Goal: Task Accomplishment & Management: Use online tool/utility

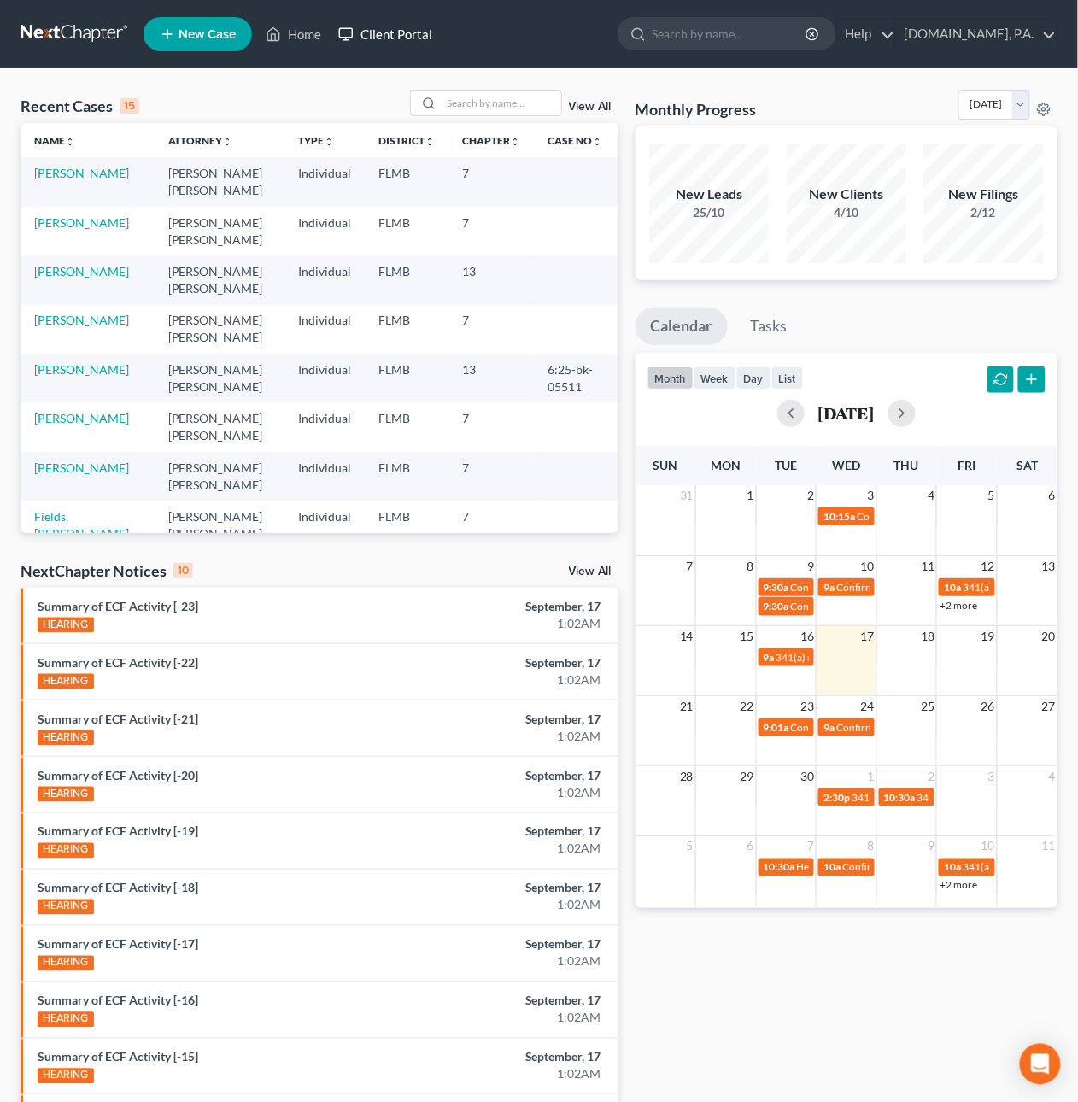
click at [400, 34] on link "Client Portal" at bounding box center [385, 34] width 111 height 31
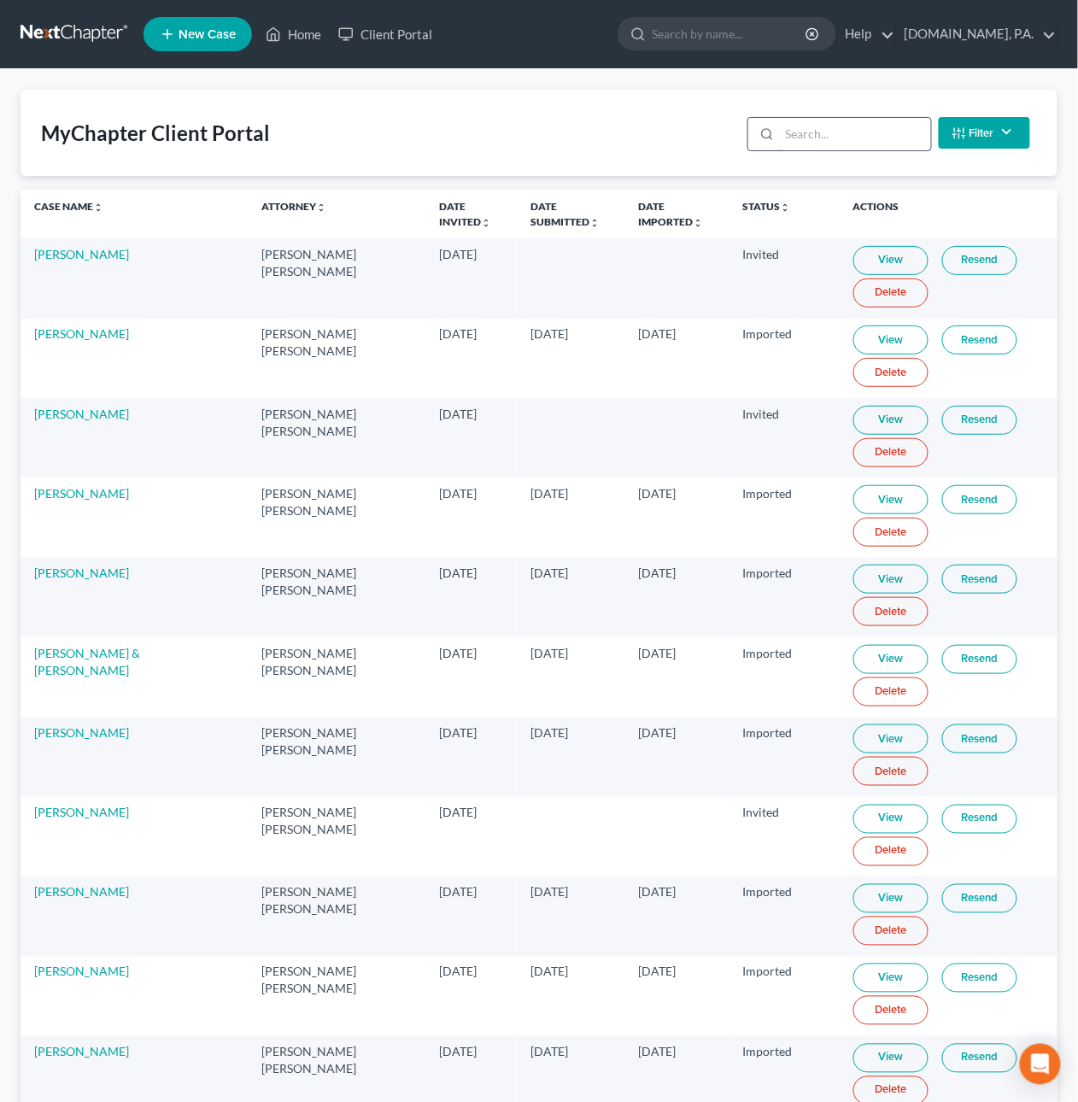
click at [840, 131] on input "search" at bounding box center [855, 134] width 151 height 32
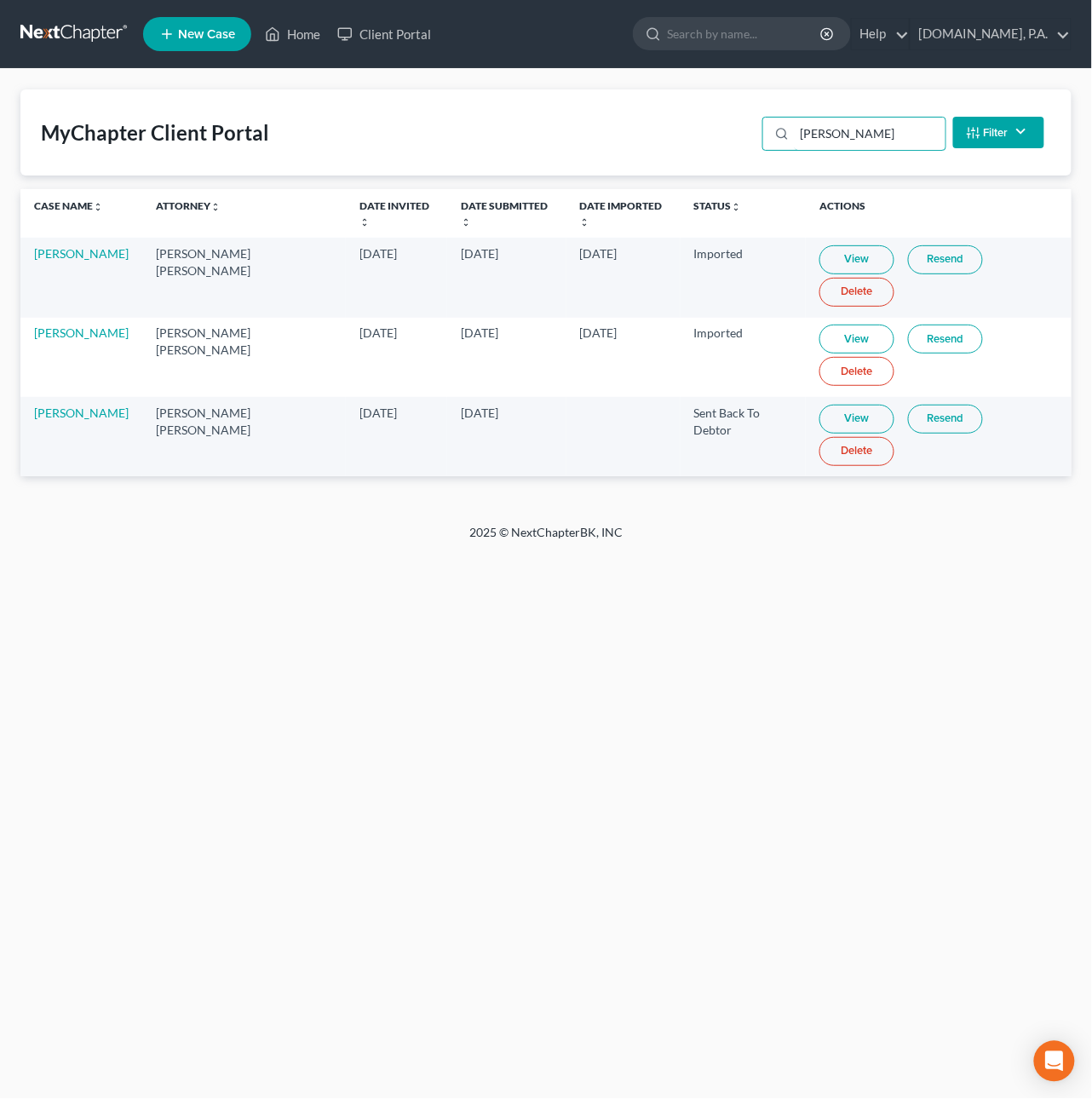
type input "[PERSON_NAME]"
click at [936, 417] on link "Resend" at bounding box center [945, 419] width 75 height 29
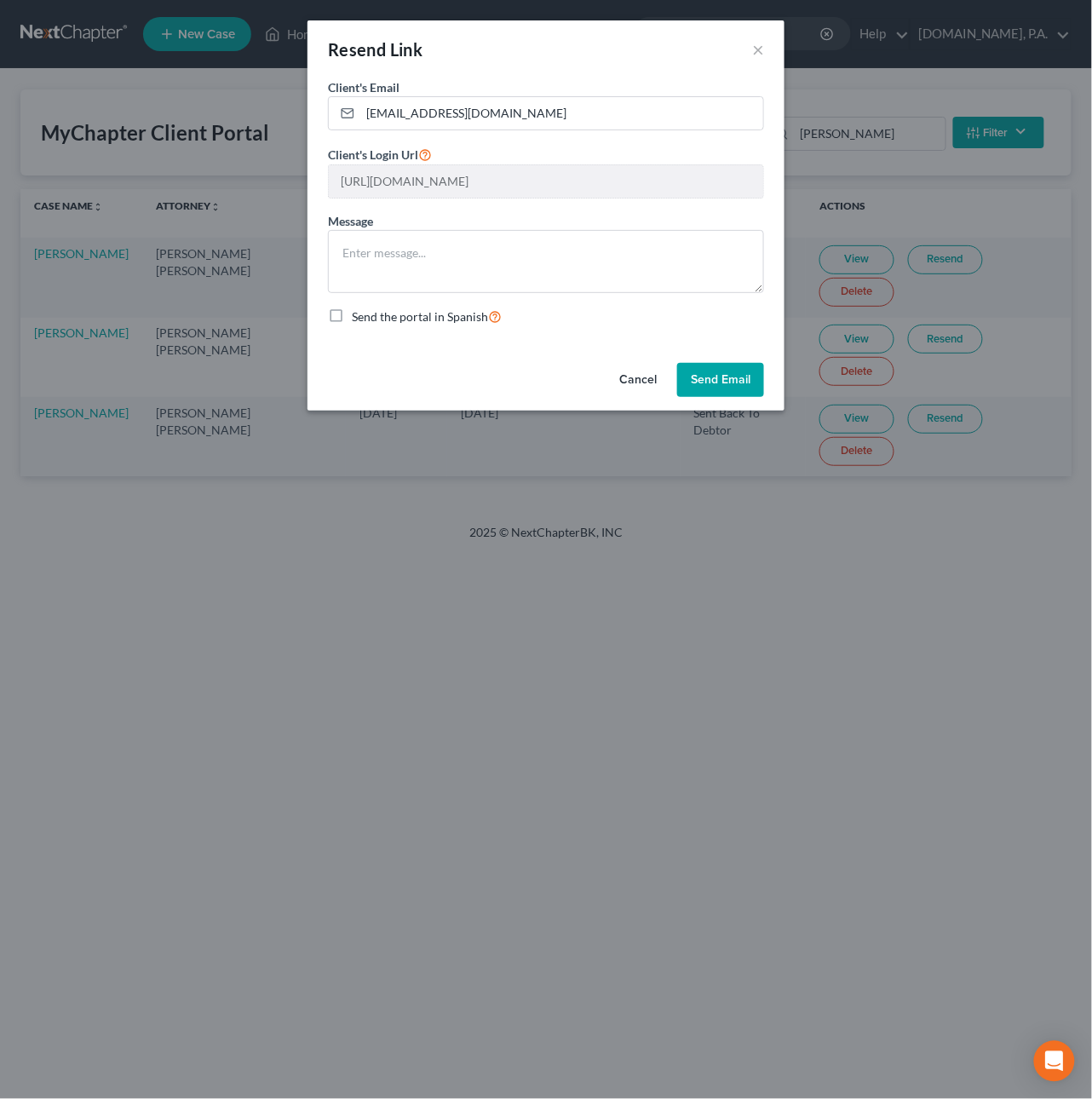
click at [639, 379] on button "Cancel" at bounding box center [638, 380] width 65 height 34
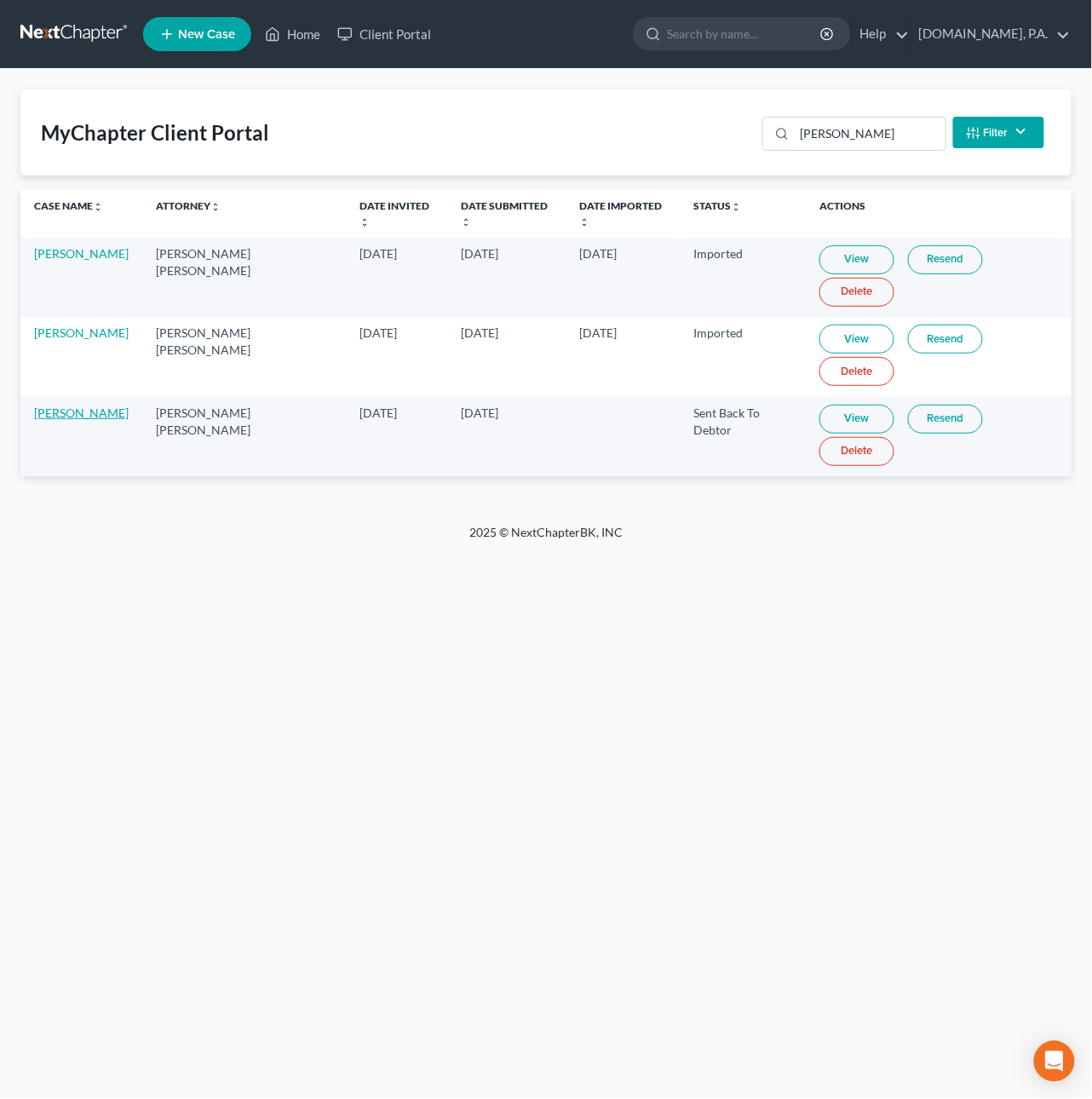
click at [68, 410] on link "[PERSON_NAME]" at bounding box center [81, 413] width 95 height 15
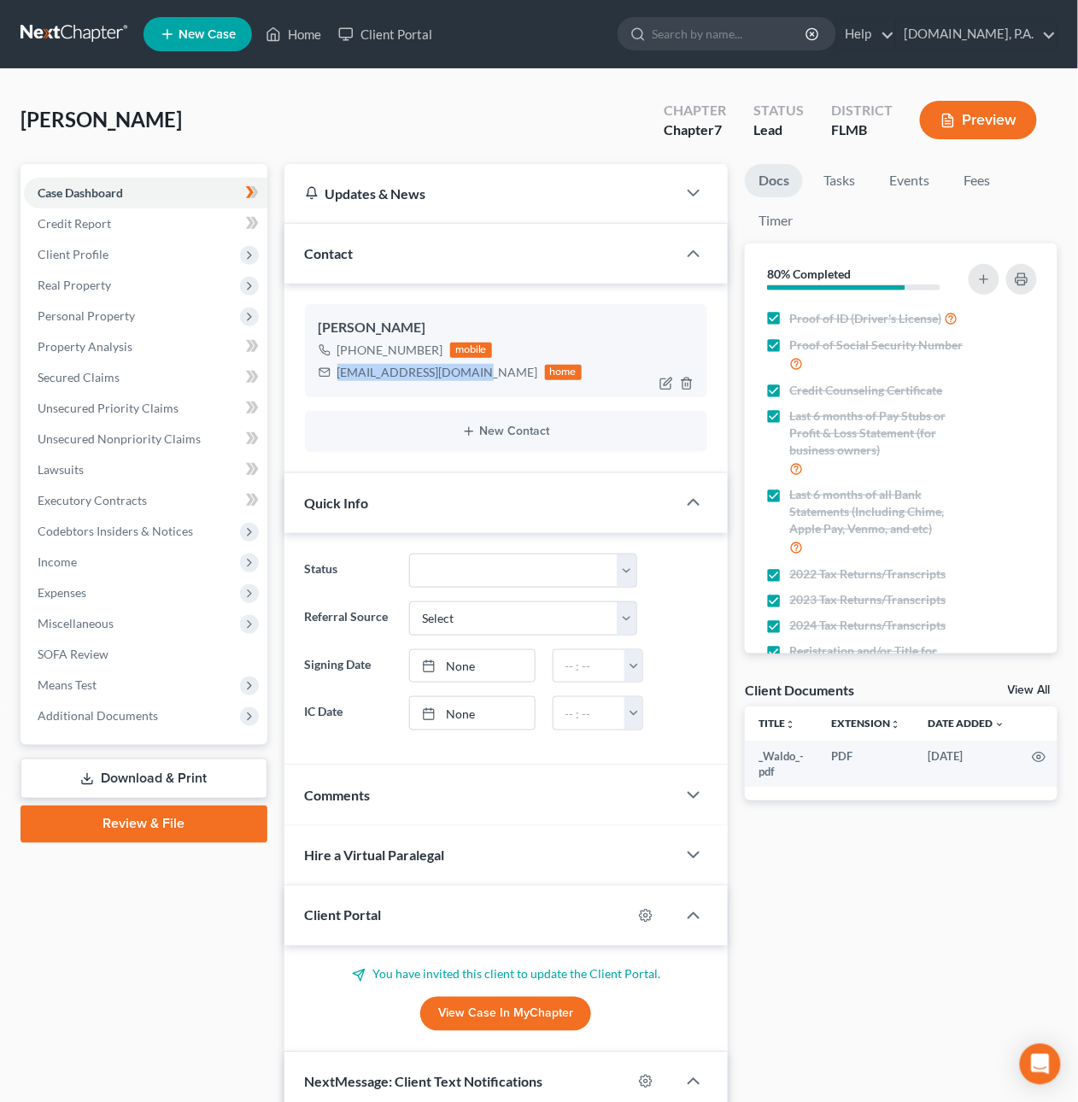
drag, startPoint x: 338, startPoint y: 374, endPoint x: 463, endPoint y: 379, distance: 125.7
click at [463, 379] on div "[EMAIL_ADDRESS][DOMAIN_NAME]" at bounding box center [438, 372] width 201 height 17
copy div "[EMAIL_ADDRESS][DOMAIN_NAME]"
click at [652, 914] on icon "button" at bounding box center [646, 916] width 14 height 14
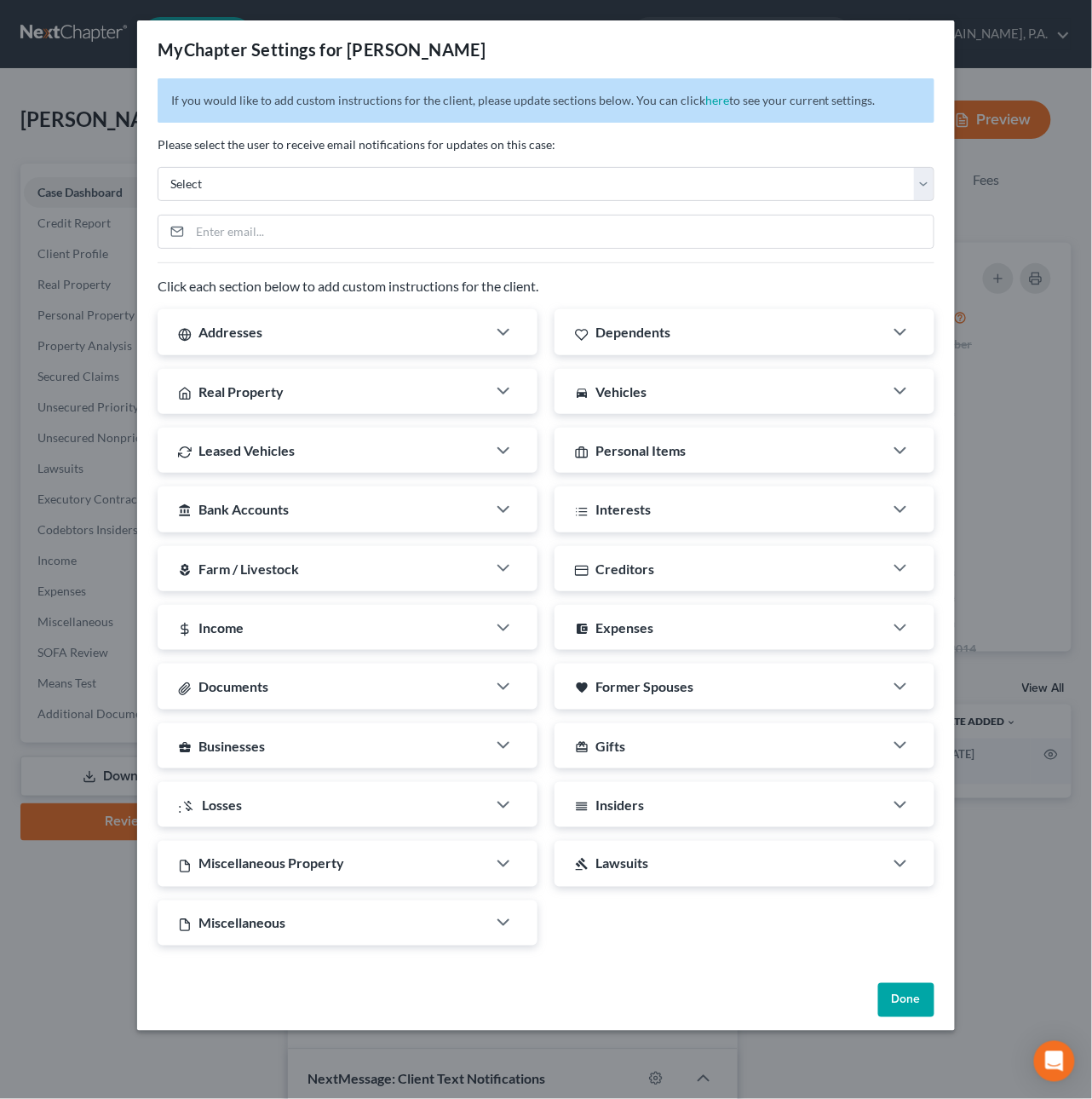
click at [905, 997] on button "Done" at bounding box center [907, 1000] width 56 height 34
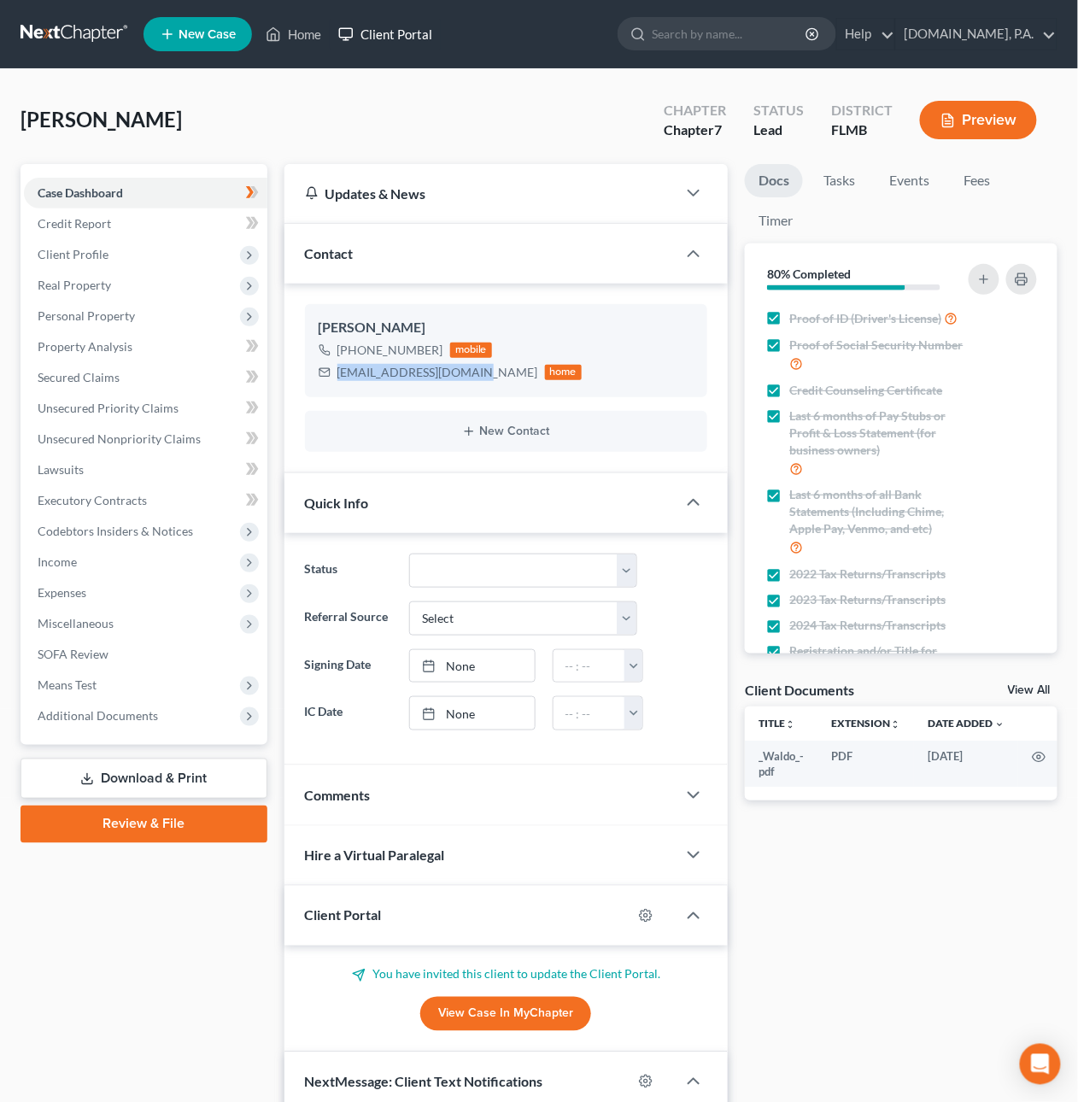
click at [397, 32] on link "Client Portal" at bounding box center [385, 34] width 111 height 31
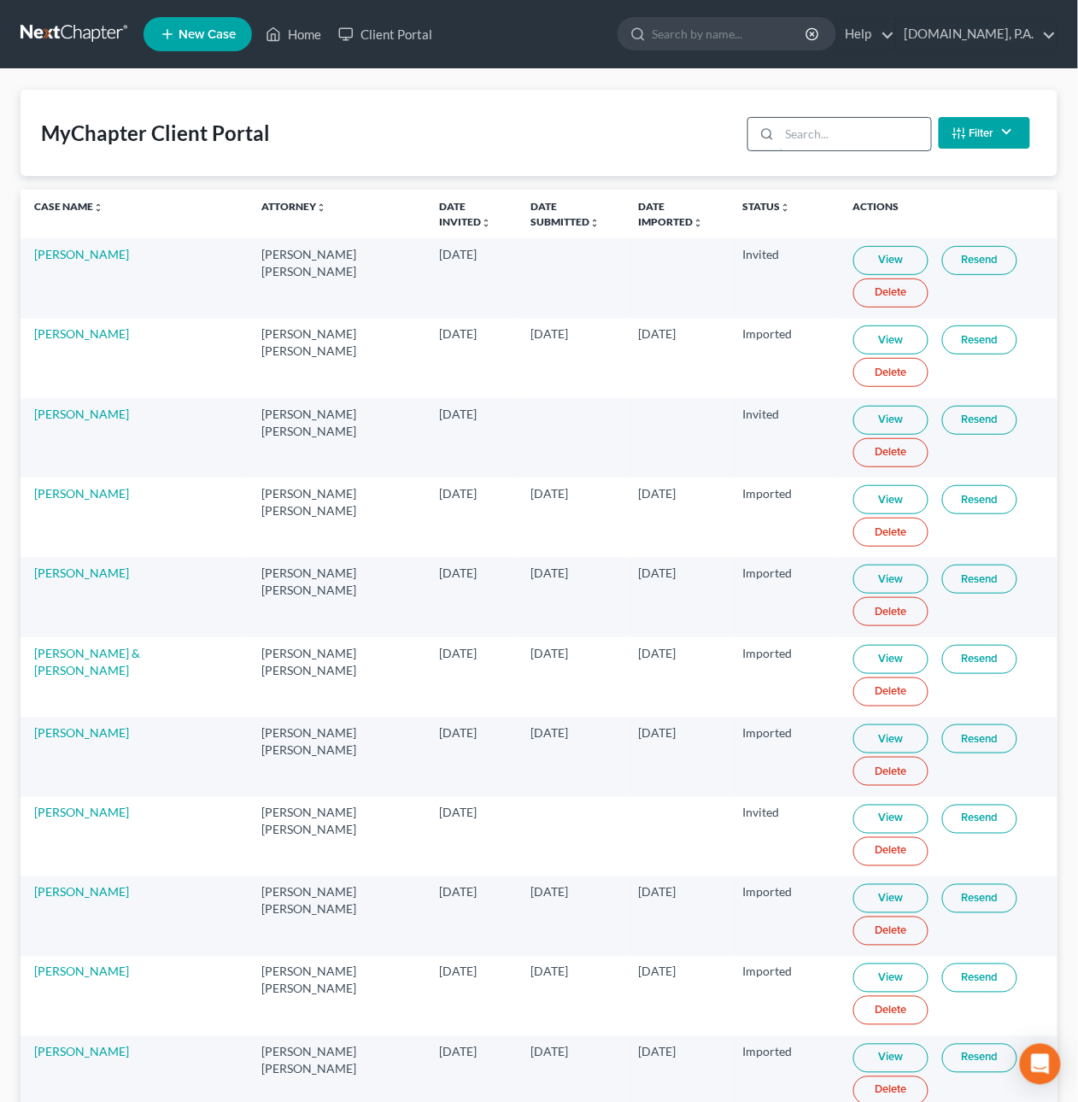
click at [859, 139] on input "search" at bounding box center [855, 134] width 151 height 32
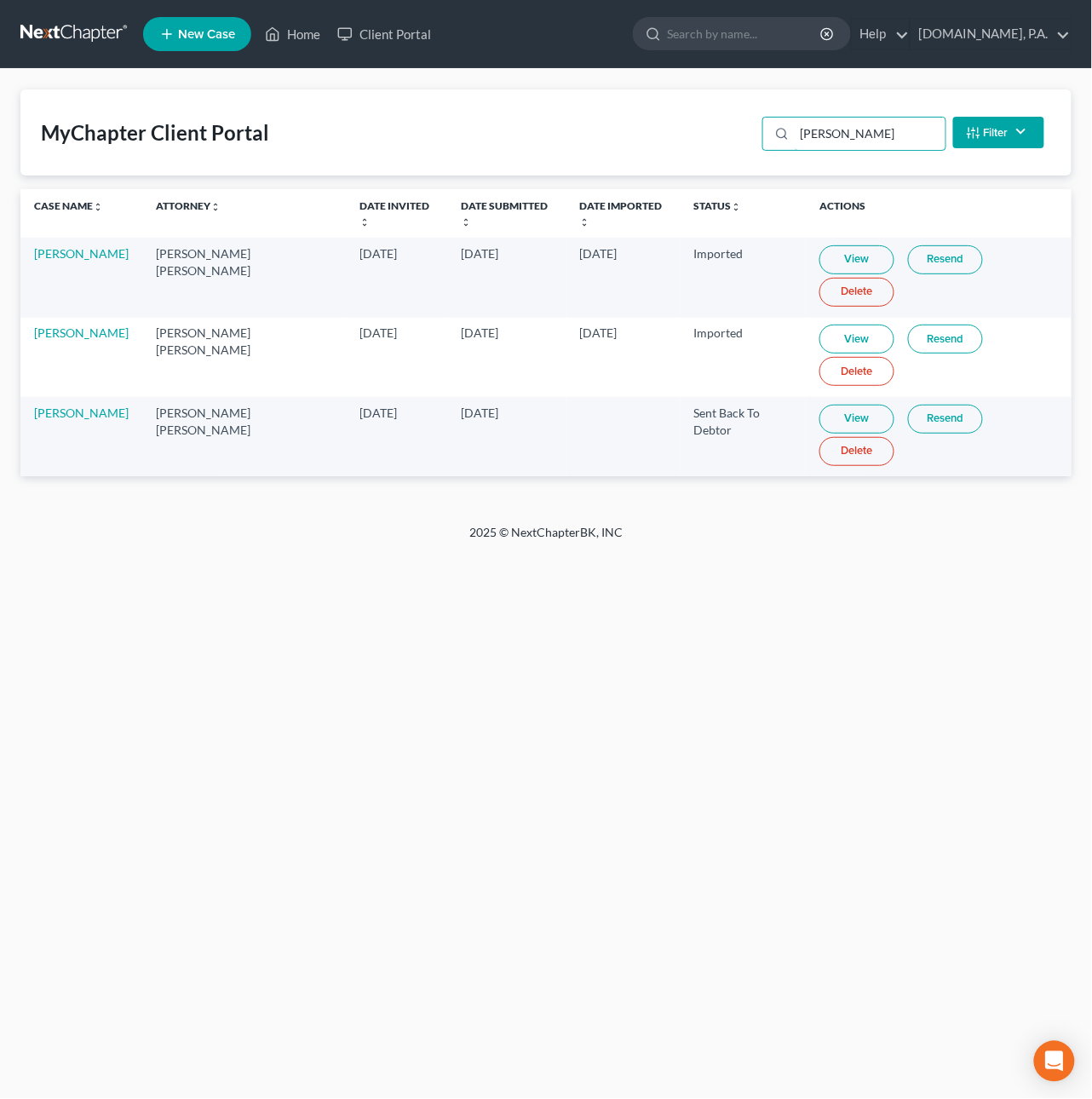
type input "[PERSON_NAME]"
click at [910, 421] on link "Resend" at bounding box center [945, 419] width 75 height 29
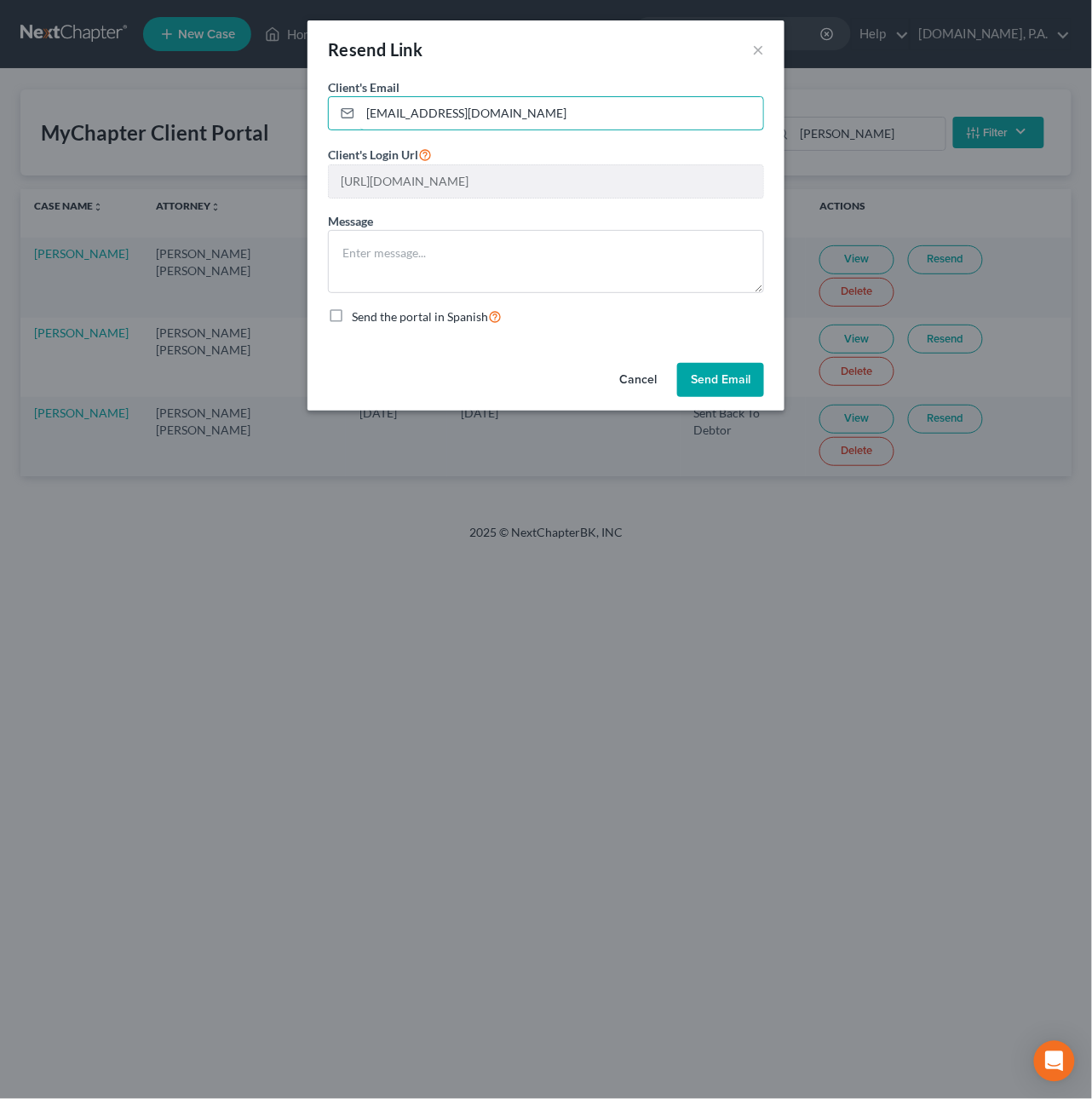
drag, startPoint x: 530, startPoint y: 114, endPoint x: 237, endPoint y: 88, distance: 294.2
click at [237, 88] on div "Resend Link × Client's Email * [EMAIL_ADDRESS][DOMAIN_NAME] Client's Login Url …" at bounding box center [546, 550] width 1092 height 1099
paste input "[EMAIL_ADDRESS][DOMAIN_NAME]"
type input "[EMAIL_ADDRESS][DOMAIN_NAME]"
click at [450, 246] on textarea at bounding box center [546, 261] width 436 height 63
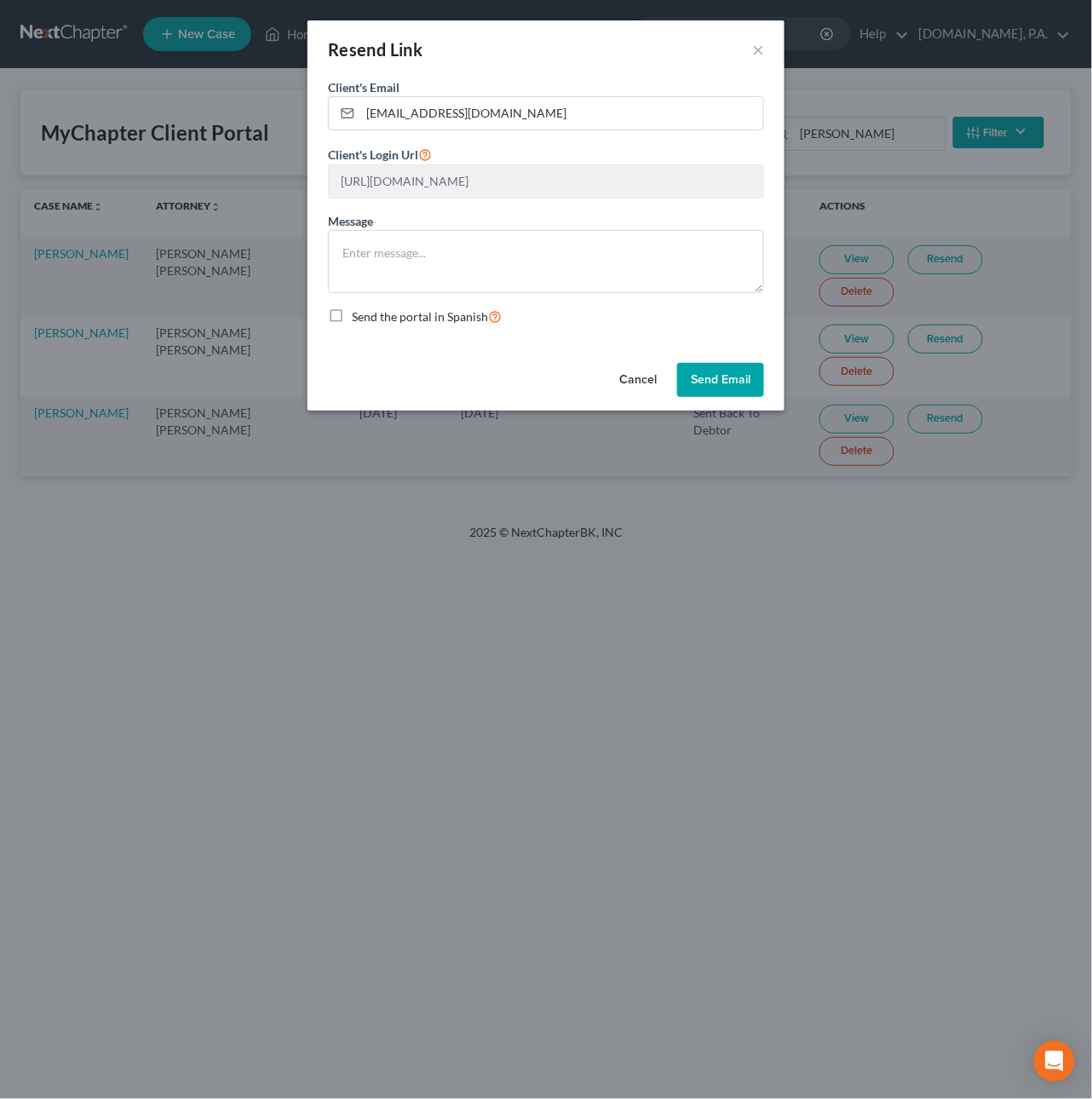
click at [642, 379] on button "Cancel" at bounding box center [638, 380] width 65 height 34
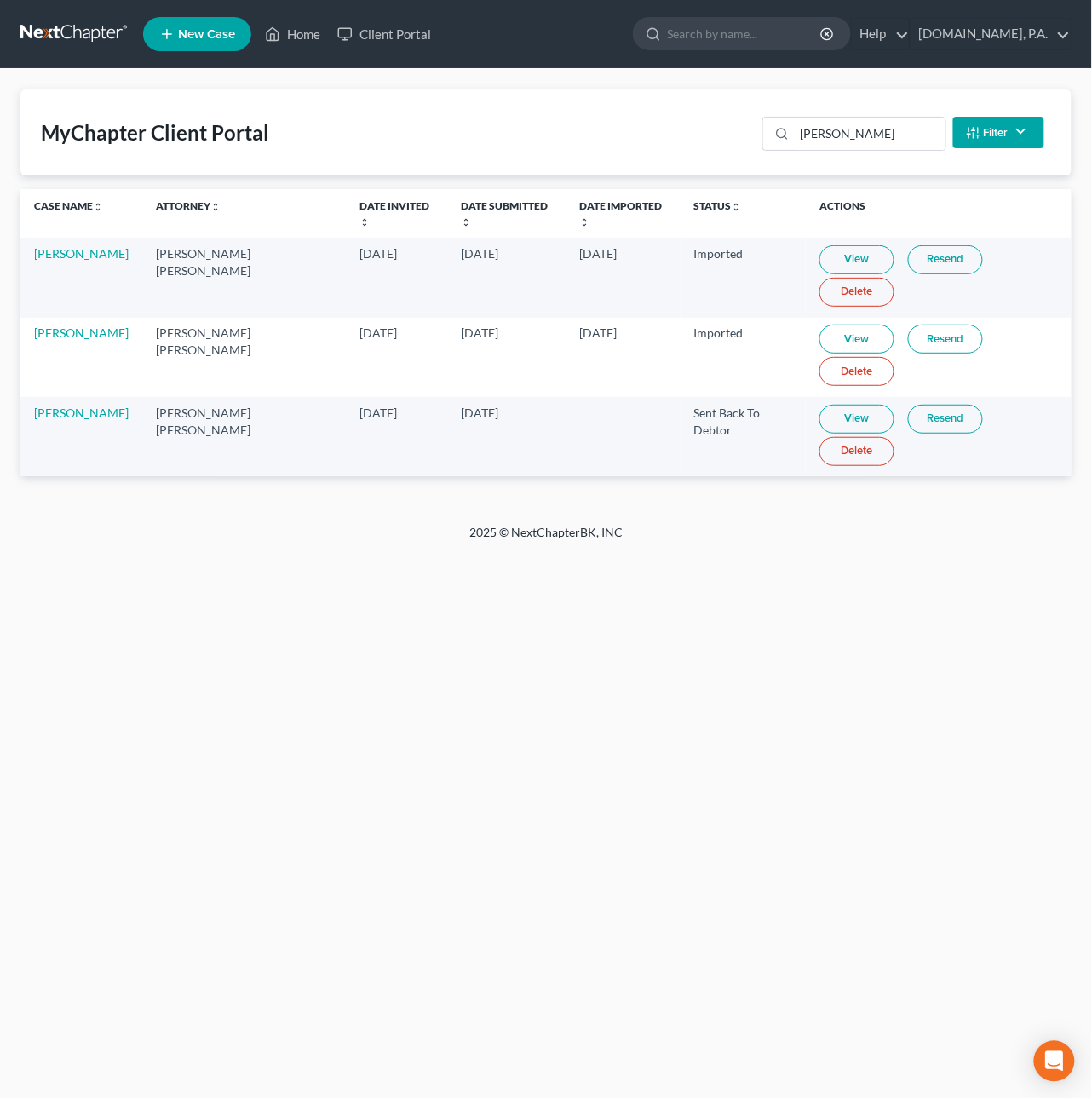
click at [826, 419] on link "View" at bounding box center [857, 419] width 75 height 29
click at [917, 425] on link "Resend" at bounding box center [945, 419] width 75 height 29
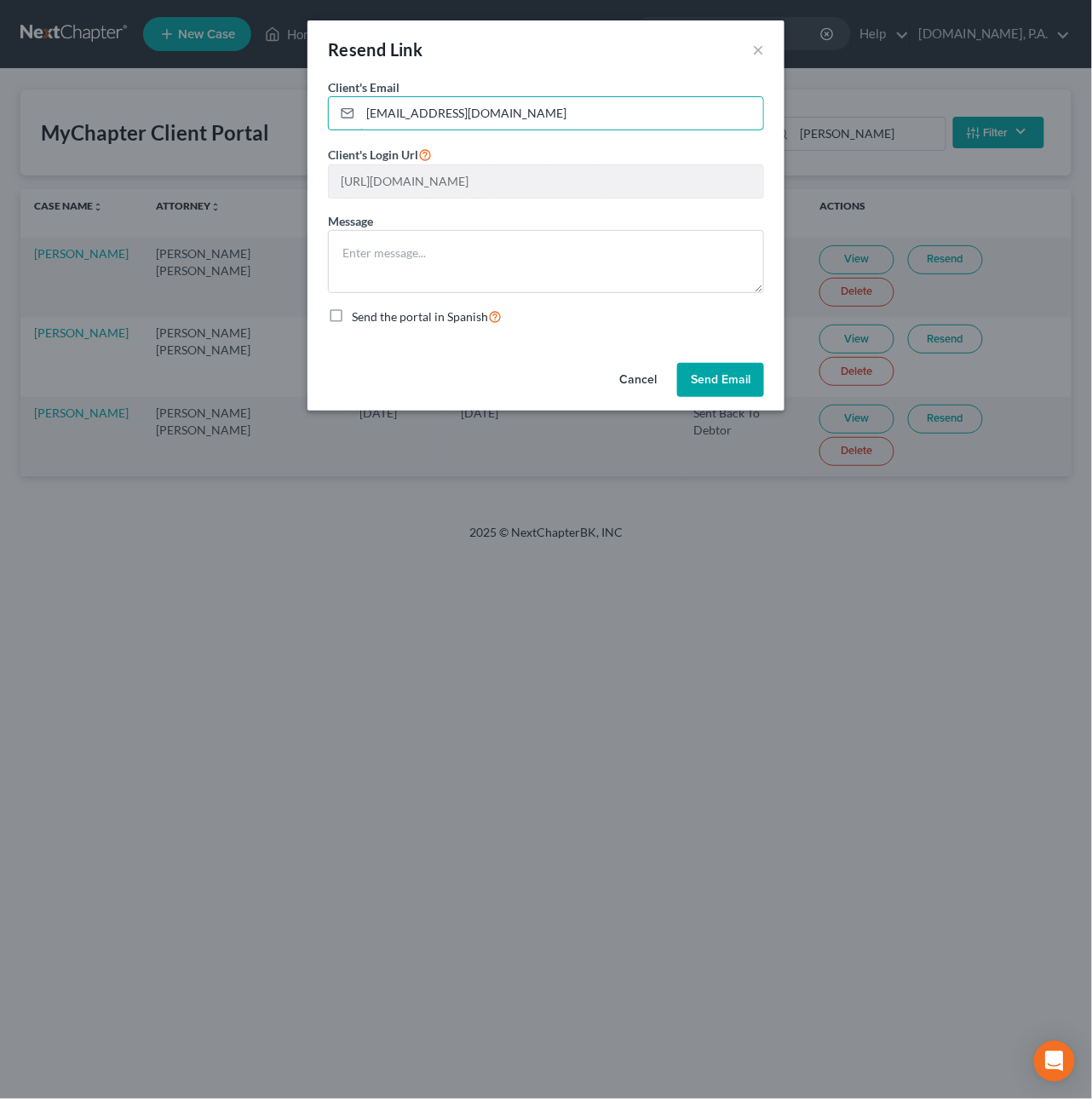
drag, startPoint x: 513, startPoint y: 115, endPoint x: 270, endPoint y: 109, distance: 243.1
click at [270, 109] on div "Resend Link × Client's Email * [EMAIL_ADDRESS][DOMAIN_NAME] Client's Login Url …" at bounding box center [546, 550] width 1092 height 1099
paste input "Lore Ipsumdo, Si. Ametc, Adipi eli sed doeiusmod tem incidi utlaboree — dolo’ma…"
type input "[EMAIL_ADDRESS][DOMAIN_NAME]"
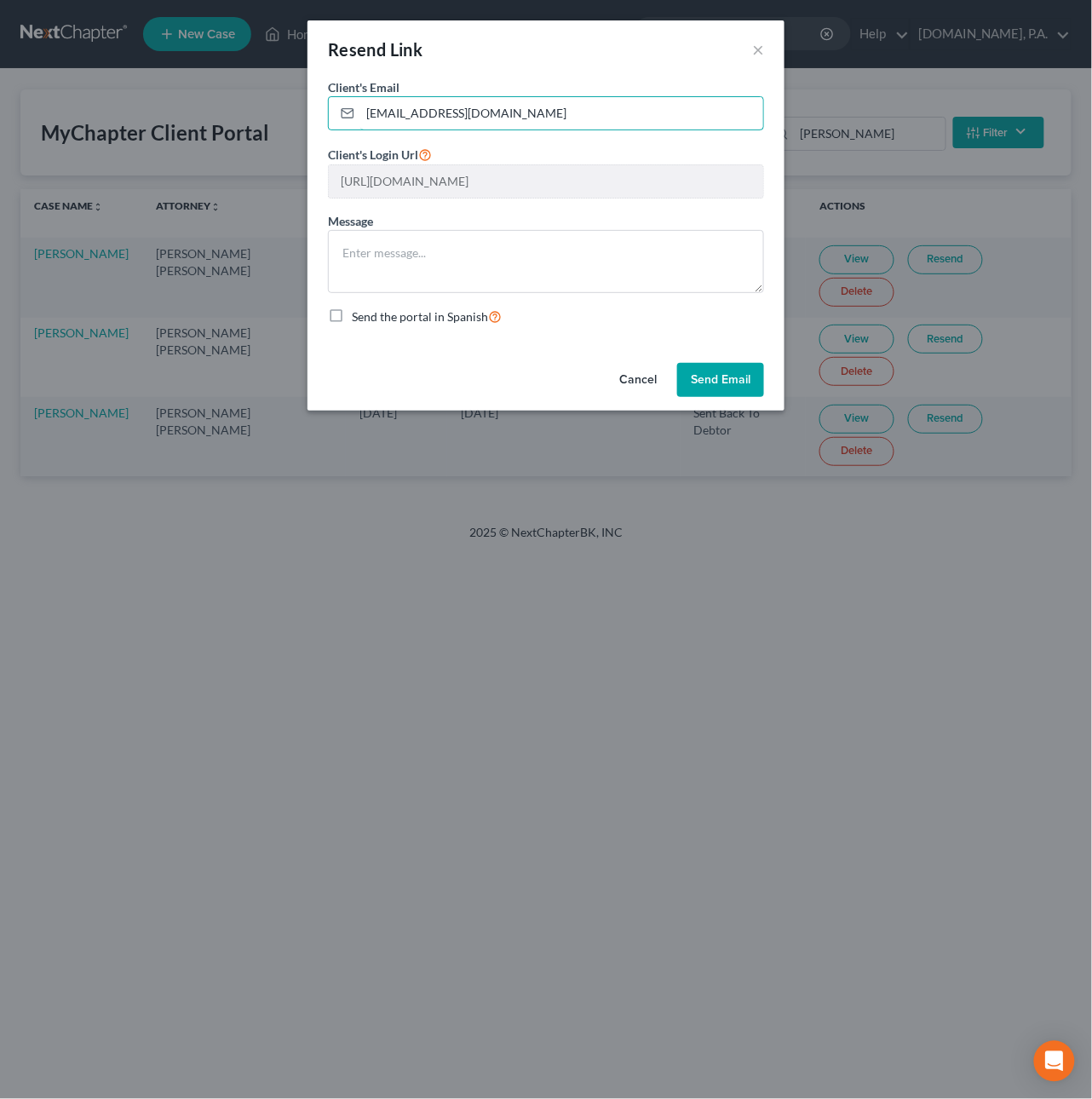
scroll to position [0, 0]
click at [626, 378] on button "Cancel" at bounding box center [638, 380] width 65 height 34
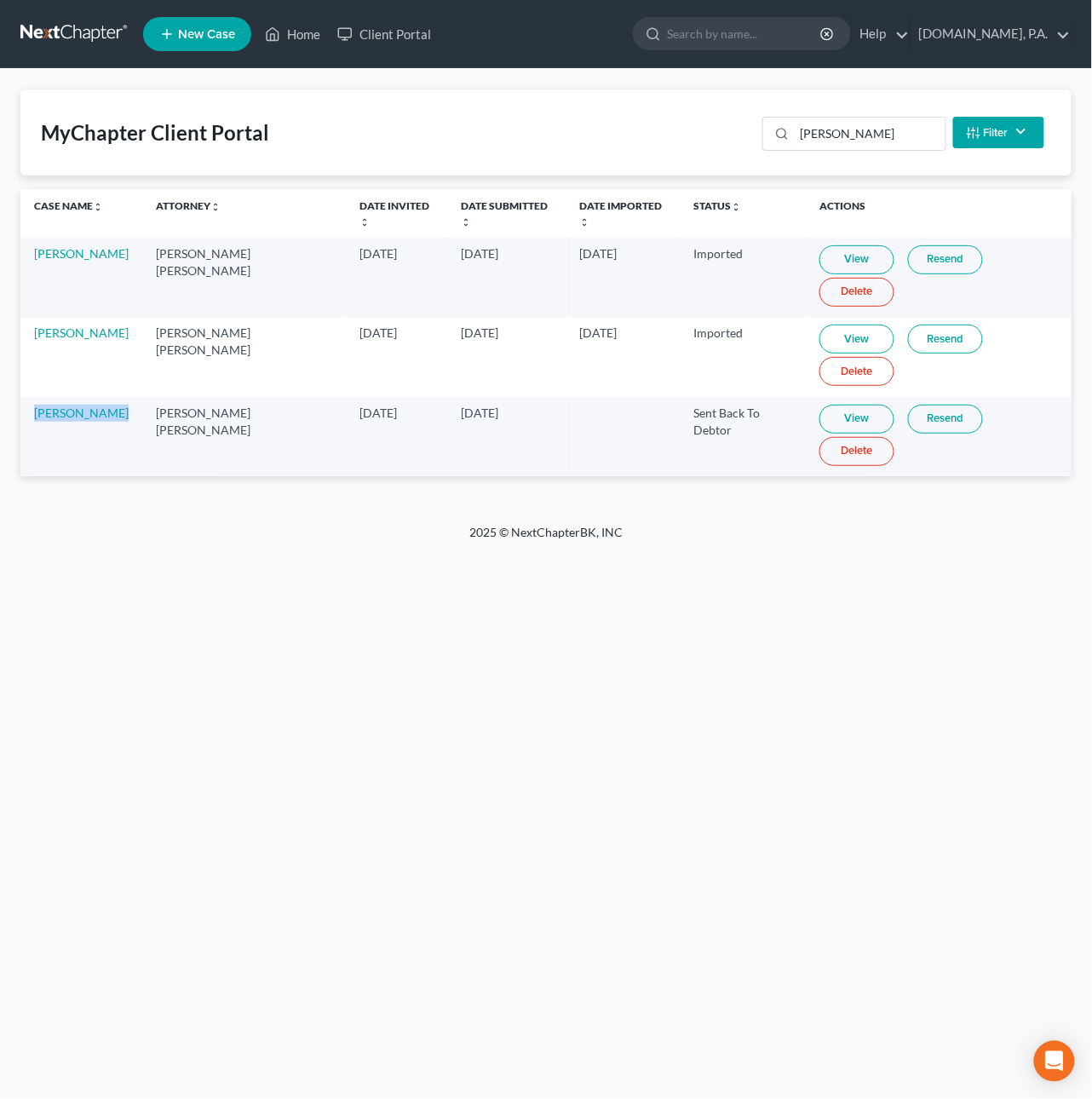
click at [935, 425] on link "Resend" at bounding box center [945, 419] width 75 height 29
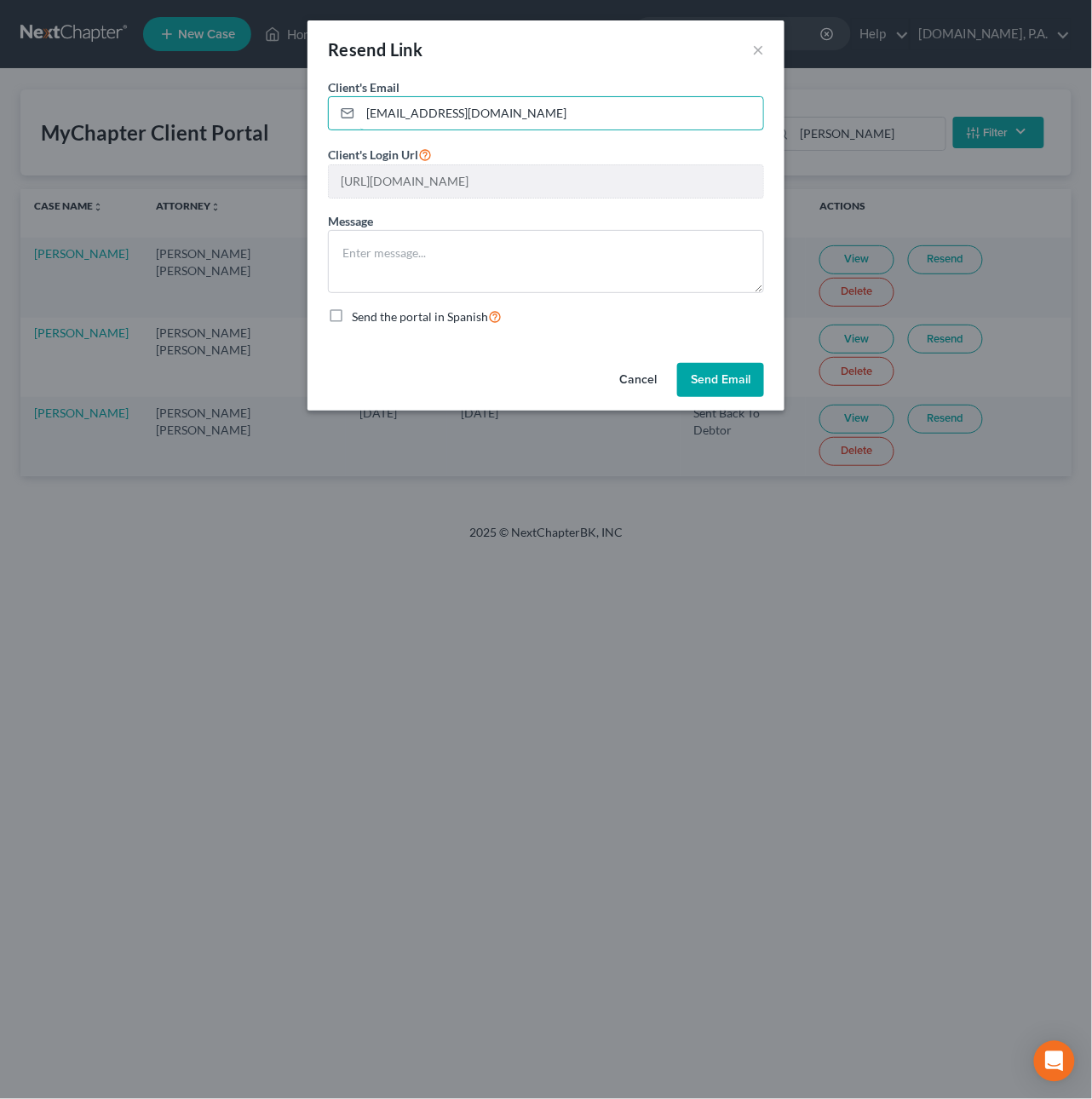
drag, startPoint x: 530, startPoint y: 114, endPoint x: 173, endPoint y: 78, distance: 358.8
click at [178, 79] on div "Resend Link × Client's Email * [EMAIL_ADDRESS][DOMAIN_NAME] Client's Login Url …" at bounding box center [546, 550] width 1092 height 1099
paste input "[EMAIL_ADDRESS][DOMAIN_NAME]"
type input "[EMAIL_ADDRESS][DOMAIN_NAME]"
click at [385, 244] on textarea at bounding box center [546, 261] width 436 height 63
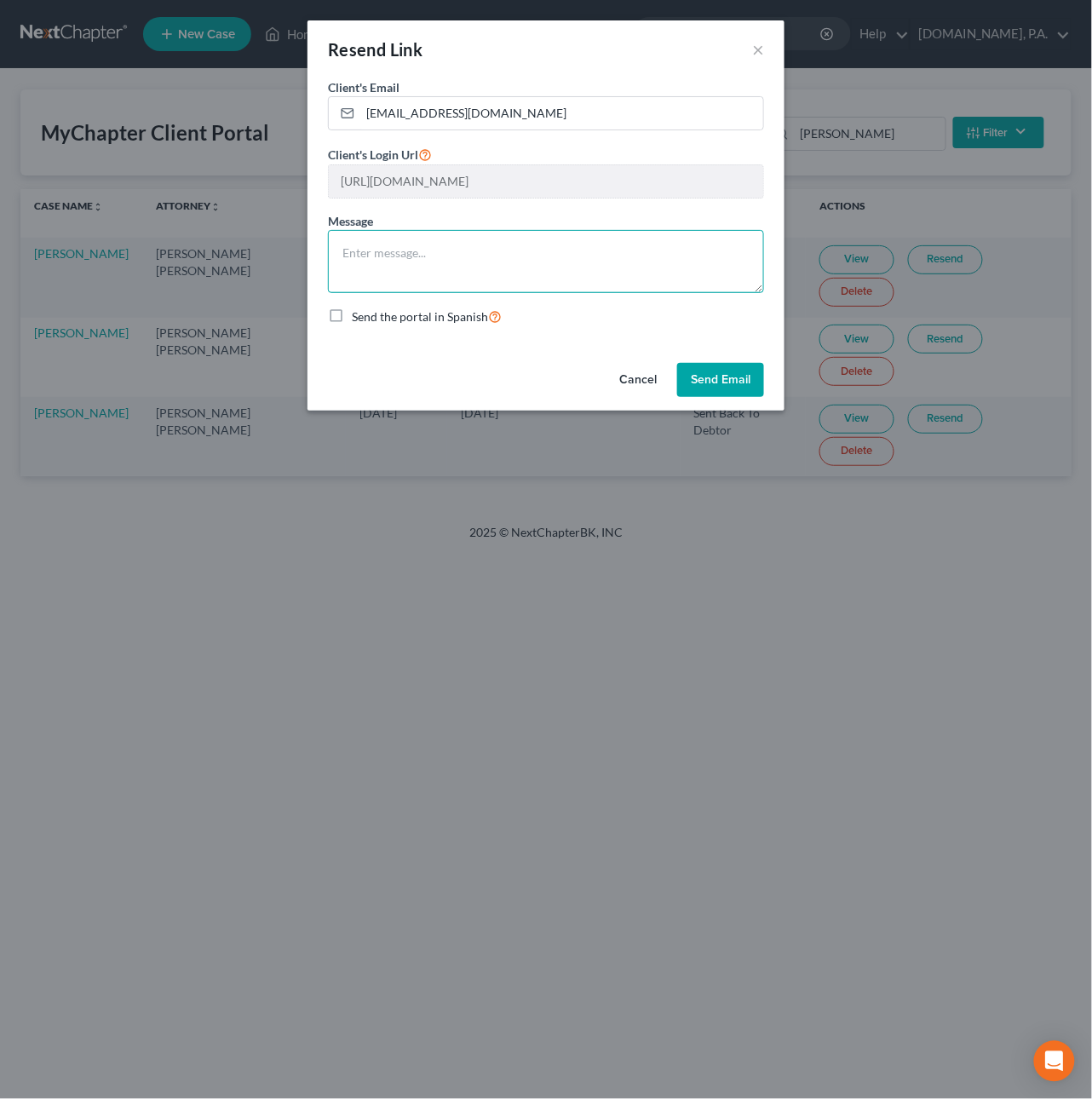
paste textarea "Lore Ipsumdo, Si. Ametc, Adipi eli sed doeiusmod tem incidi utlaboree — dolo’ma…"
type textarea "Lore Ipsumdo, Si. Ametc, Adipi eli sed doeiusmod tem incidi utlaboree — dolo’ma…"
click at [716, 384] on button "Send Email" at bounding box center [720, 380] width 87 height 34
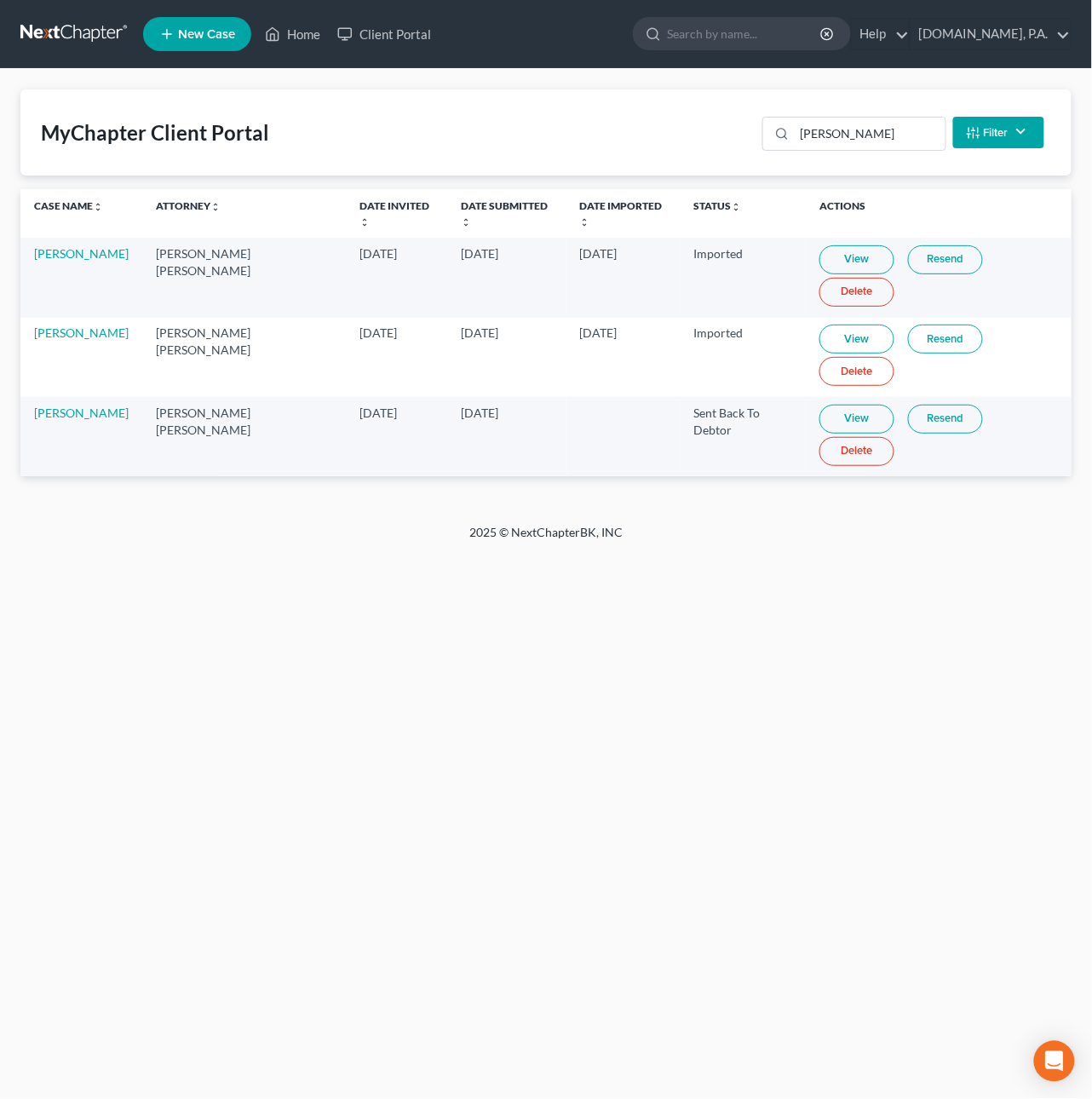
click at [929, 425] on link "Resend" at bounding box center [945, 419] width 75 height 29
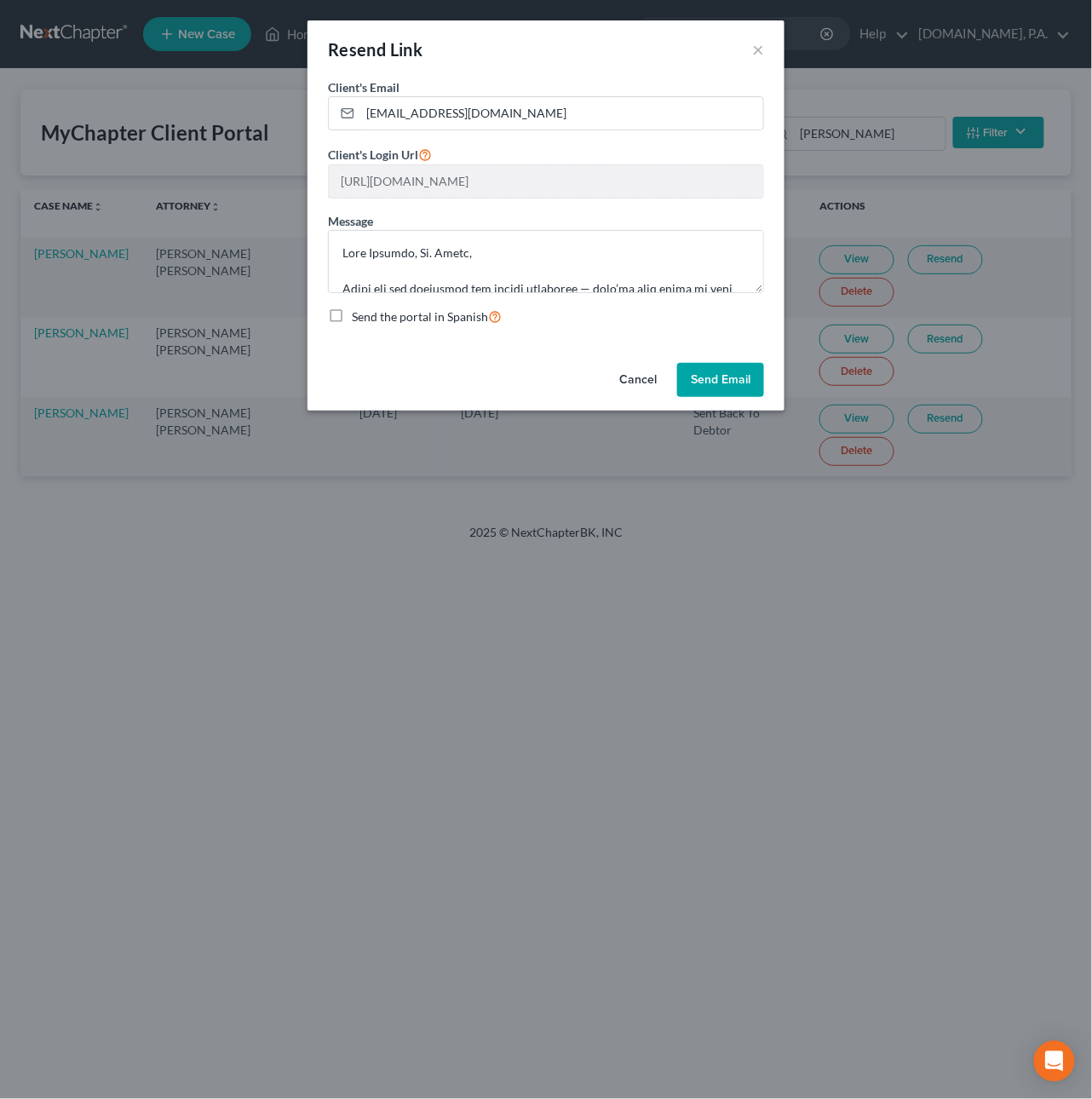
click at [644, 380] on button "Cancel" at bounding box center [638, 380] width 65 height 34
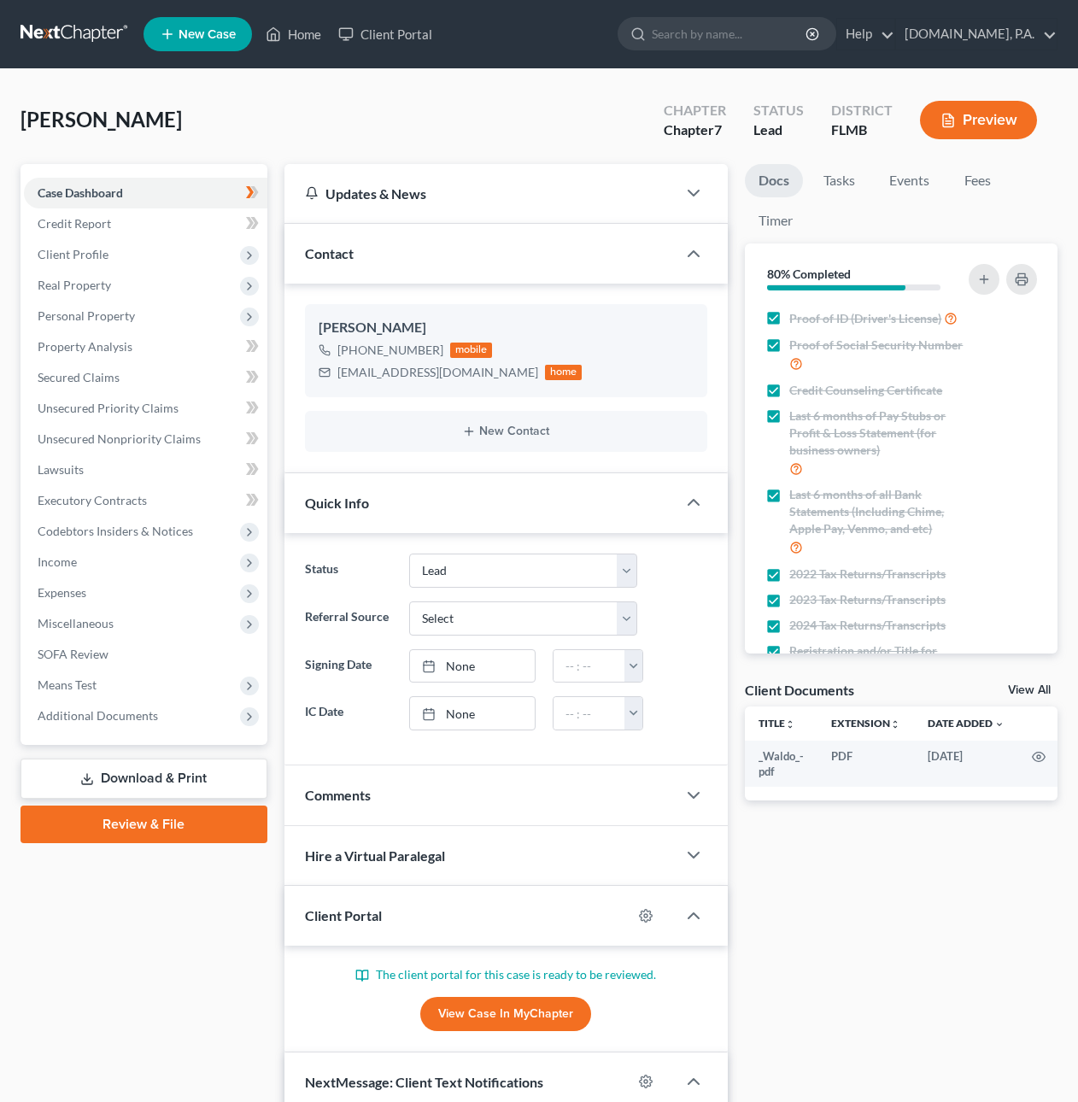
select select "4"
drag, startPoint x: 338, startPoint y: 374, endPoint x: 469, endPoint y: 377, distance: 130.8
click at [469, 377] on div "tjonesjosh82@gmail.com home" at bounding box center [451, 372] width 264 height 22
copy div "[EMAIL_ADDRESS][DOMAIN_NAME]"
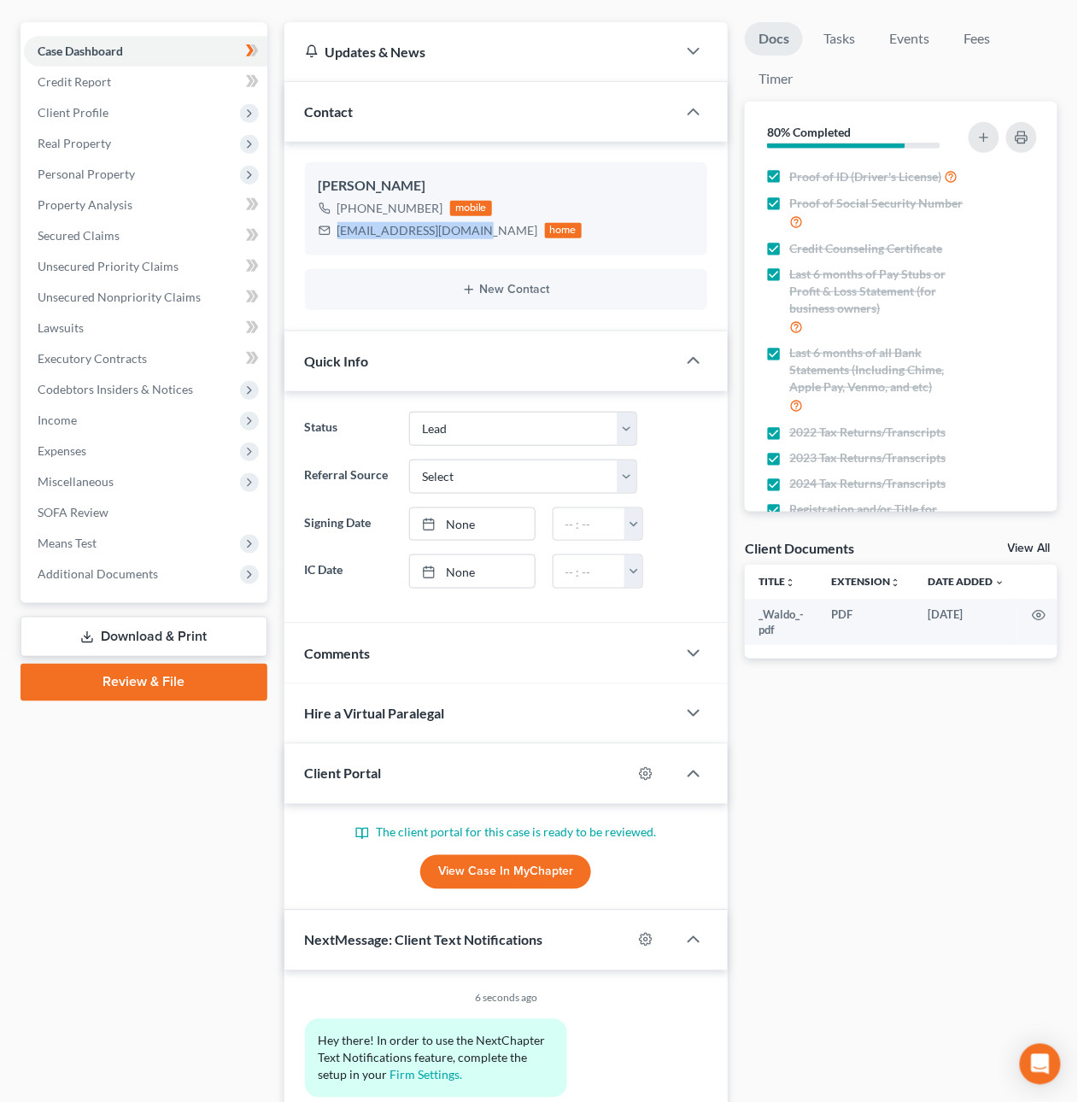
scroll to position [154, 0]
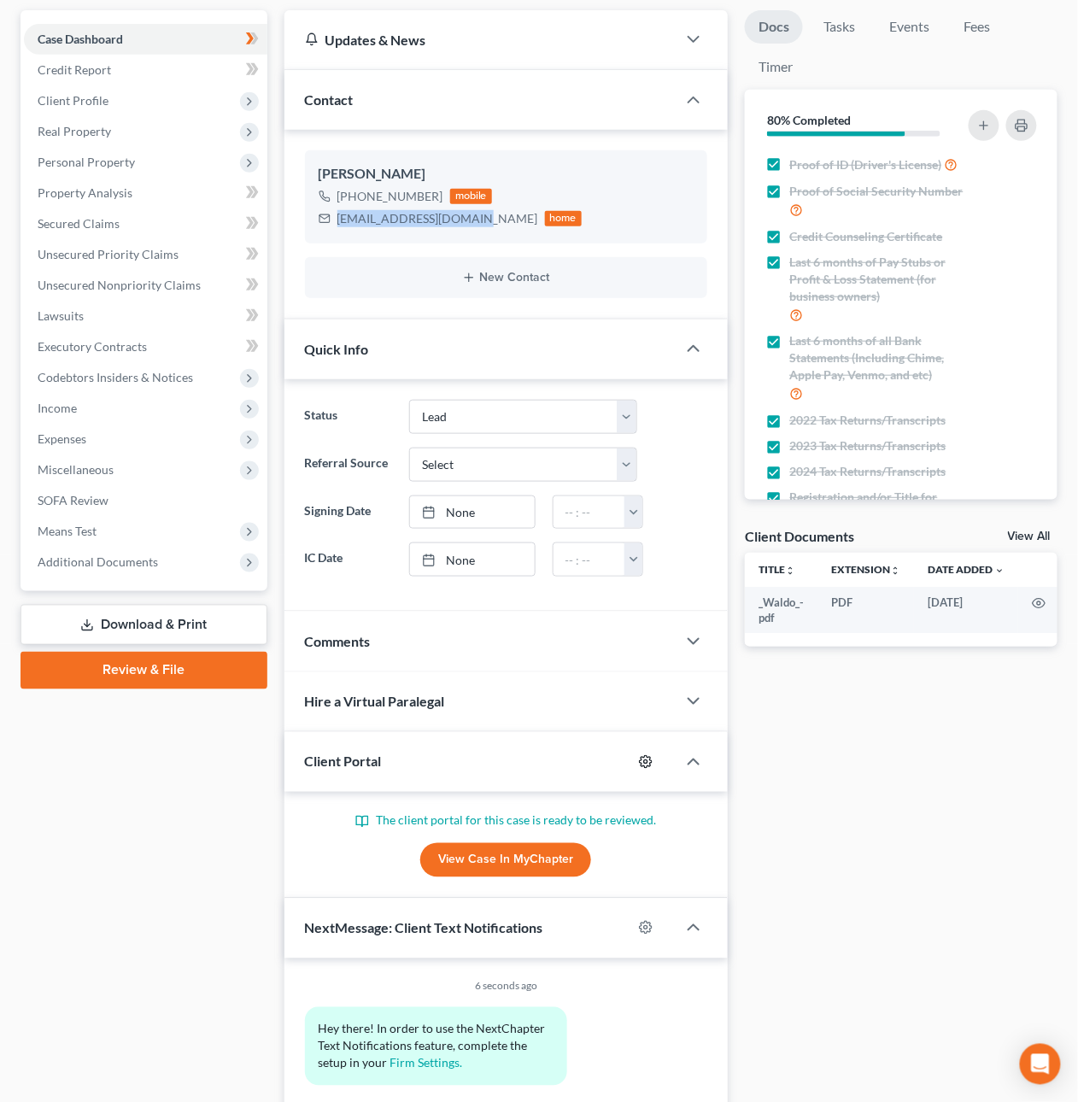
click at [651, 762] on icon "button" at bounding box center [646, 762] width 14 height 14
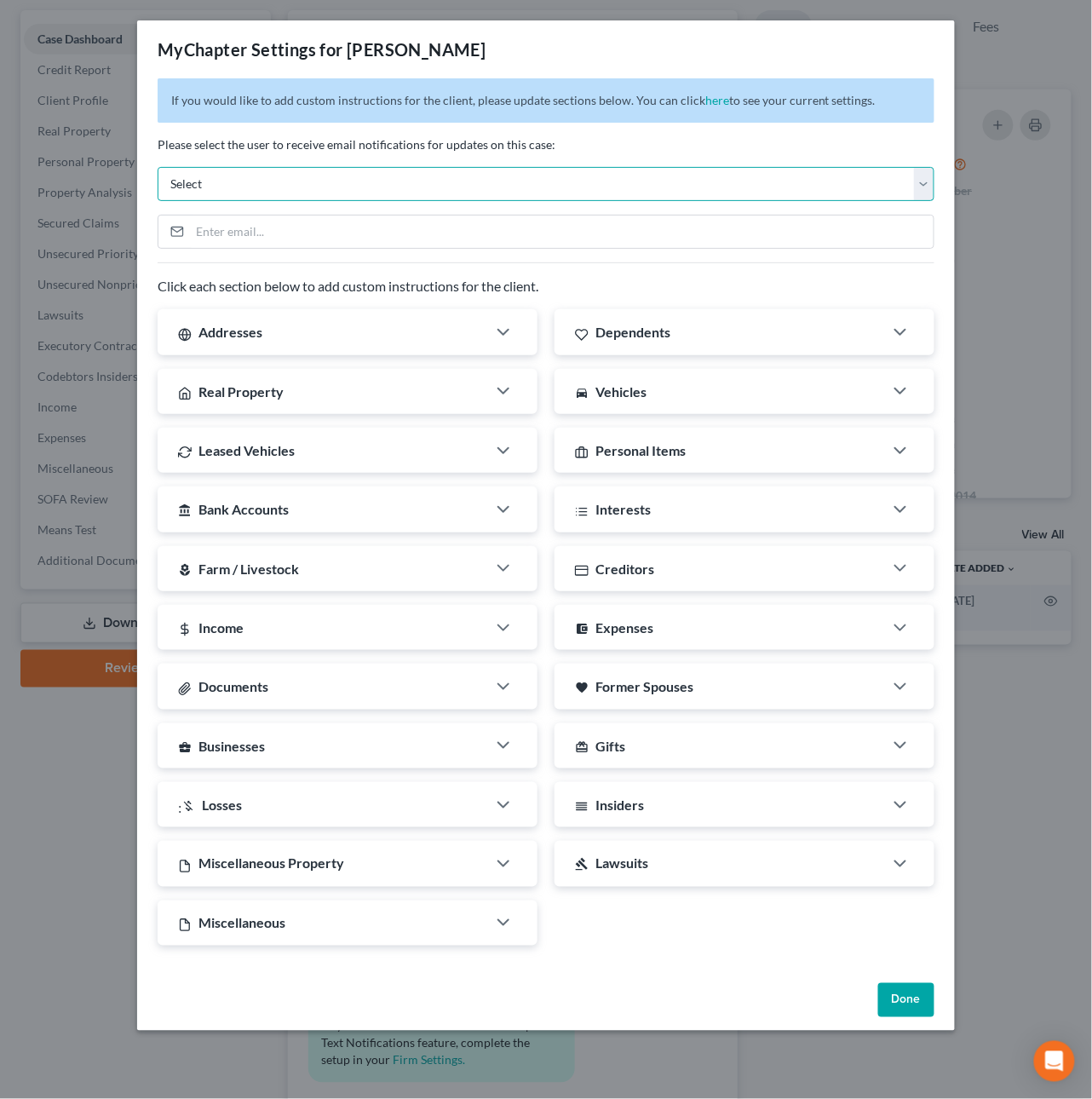
click at [925, 183] on select "Select mrg@fresh-start.law dirk@fresh-start.law jay@fresh-start.law chas@fresh-…" at bounding box center [546, 183] width 777 height 34
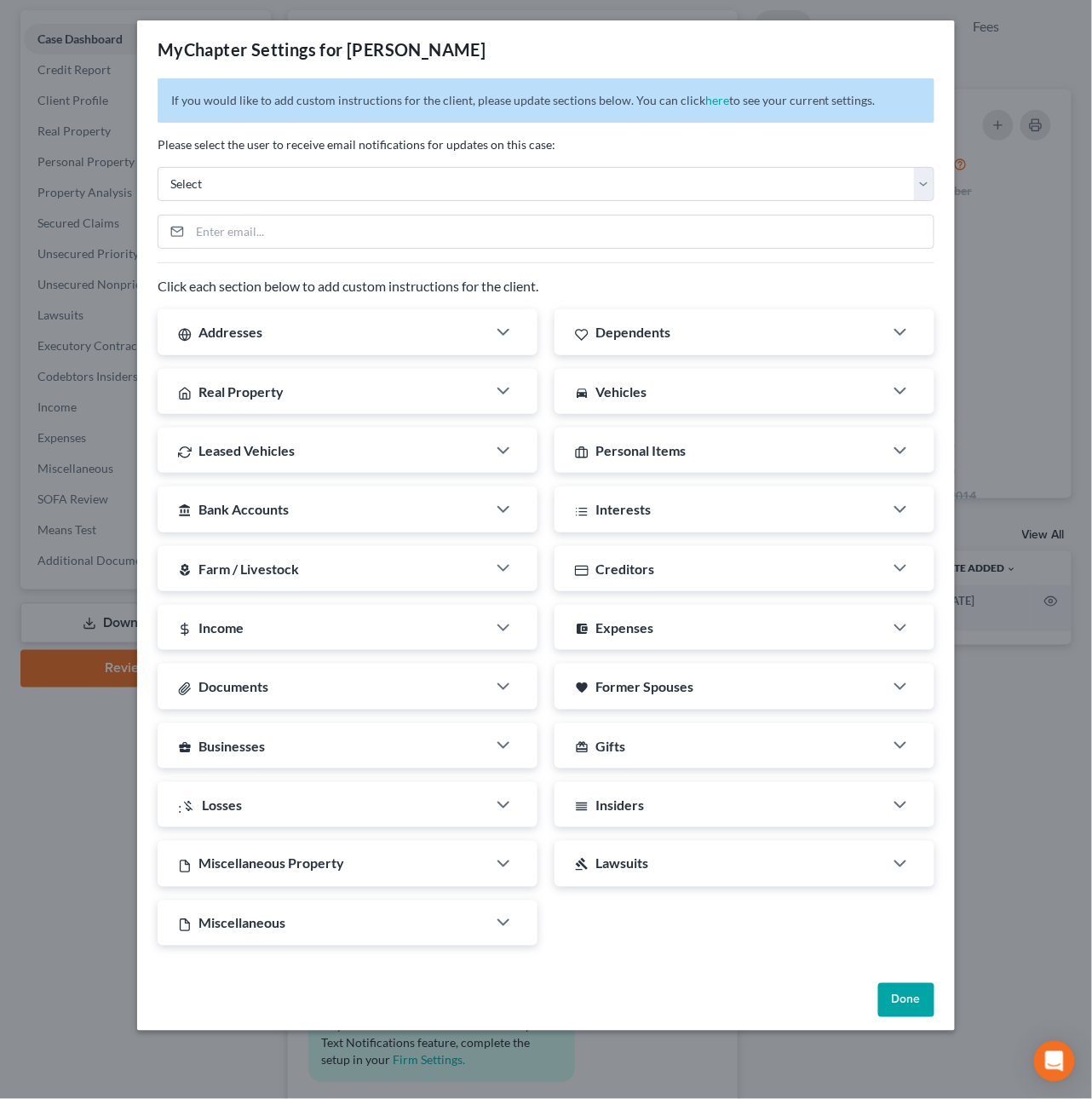
click at [896, 1004] on button "Done" at bounding box center [907, 1000] width 56 height 34
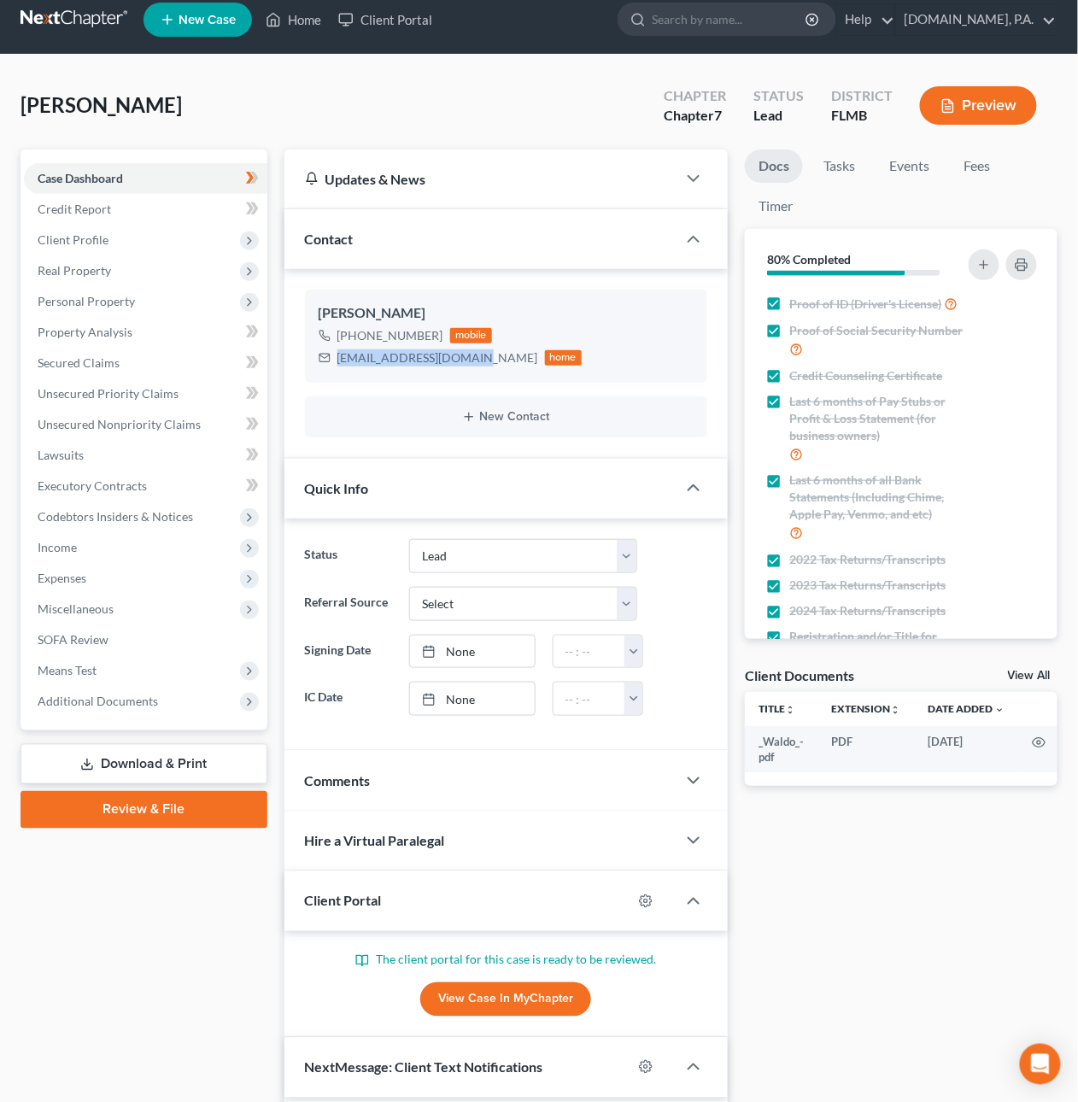
scroll to position [0, 0]
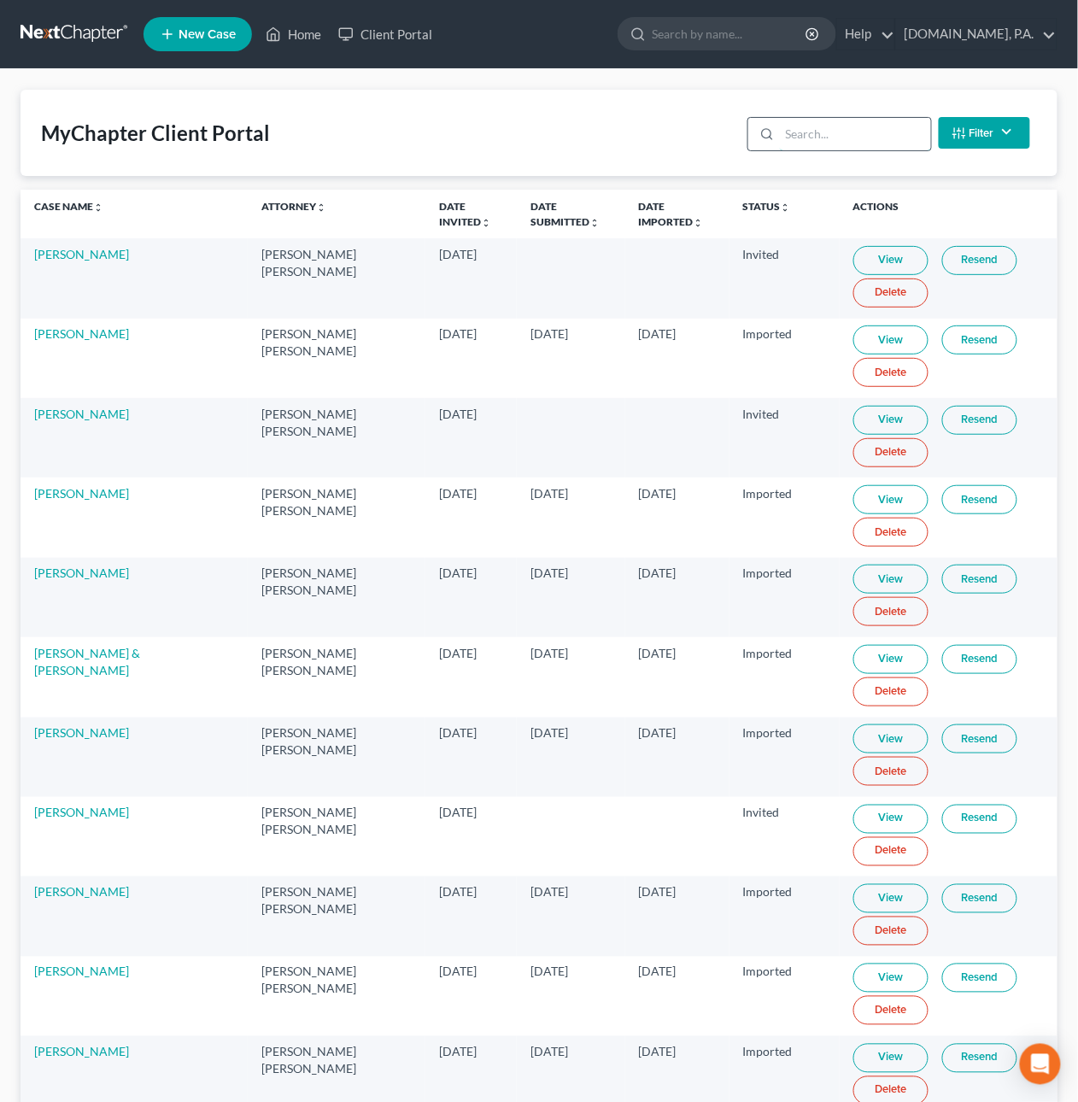
click at [819, 130] on input "search" at bounding box center [855, 134] width 151 height 32
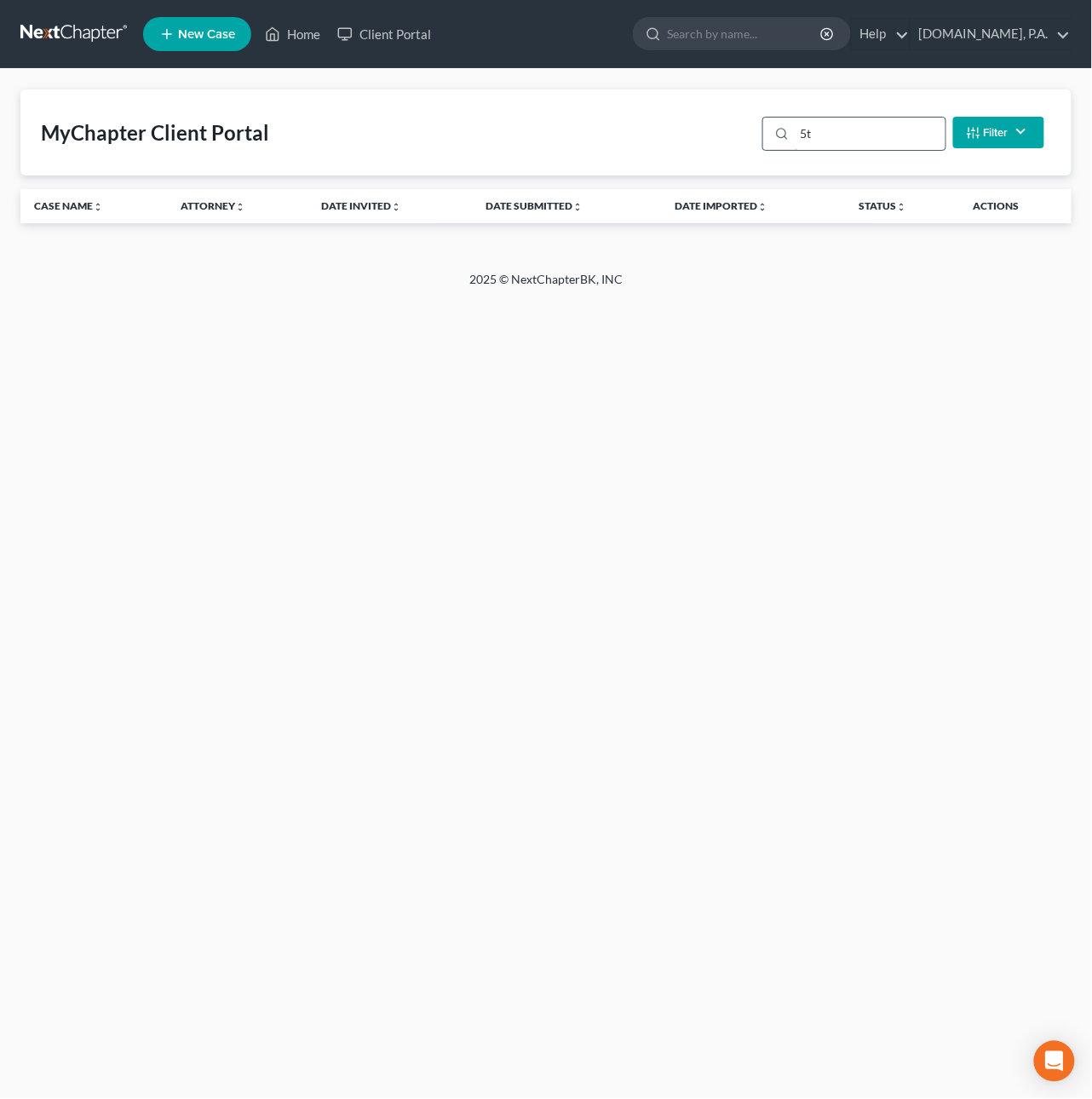
type input "5"
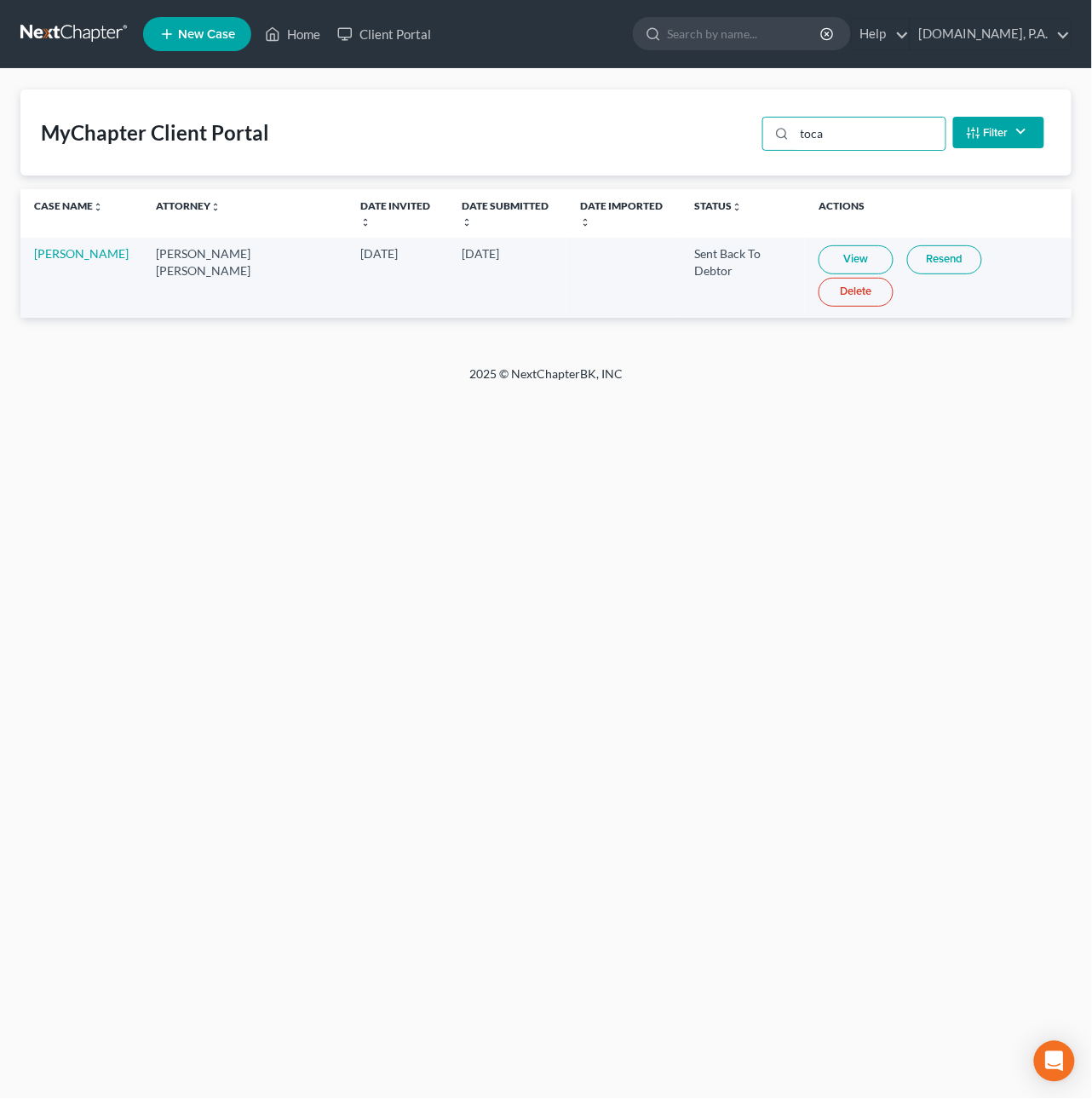
click at [910, 245] on link "Resend" at bounding box center [944, 259] width 75 height 29
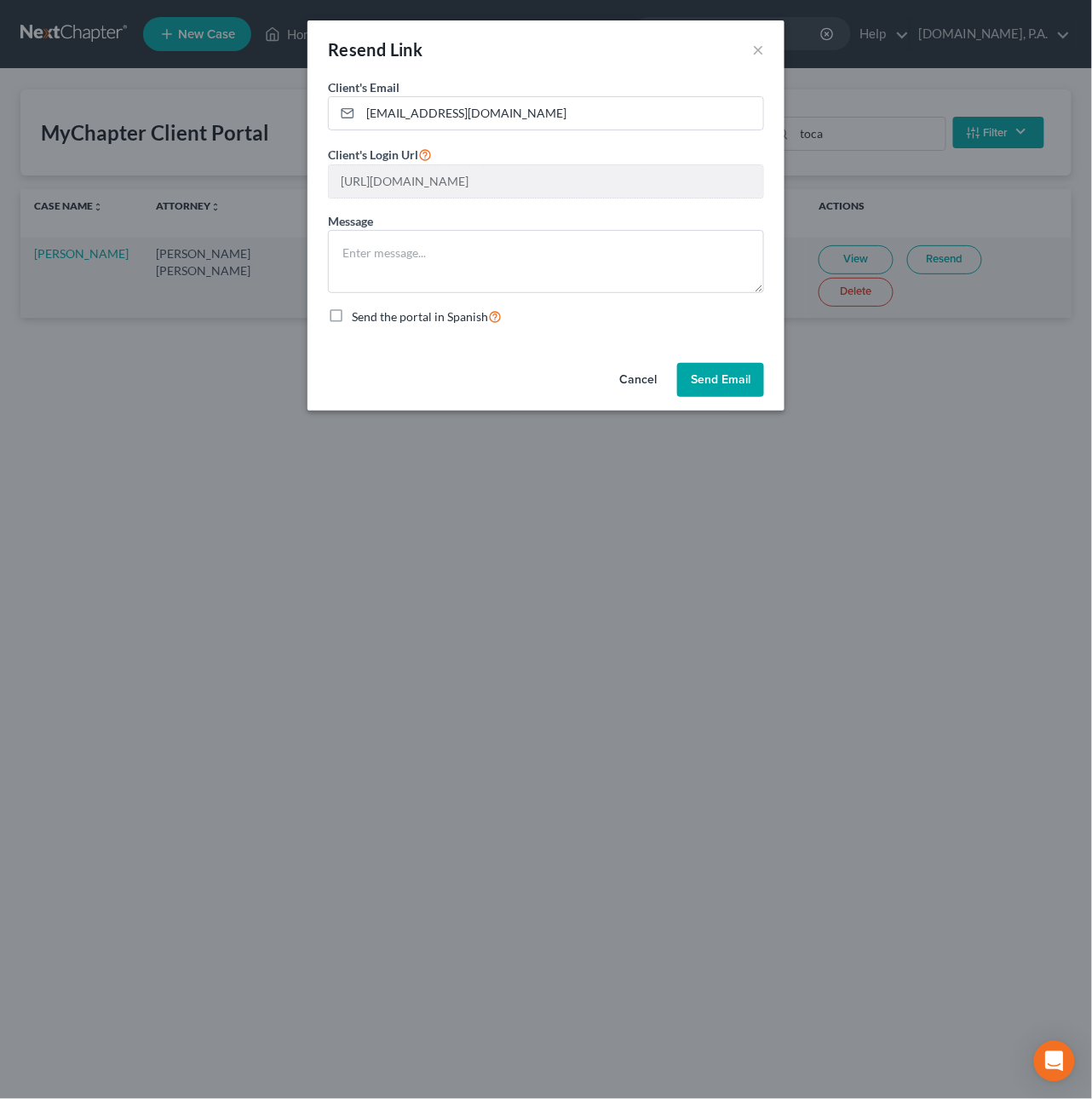
click at [626, 380] on button "Cancel" at bounding box center [638, 380] width 65 height 34
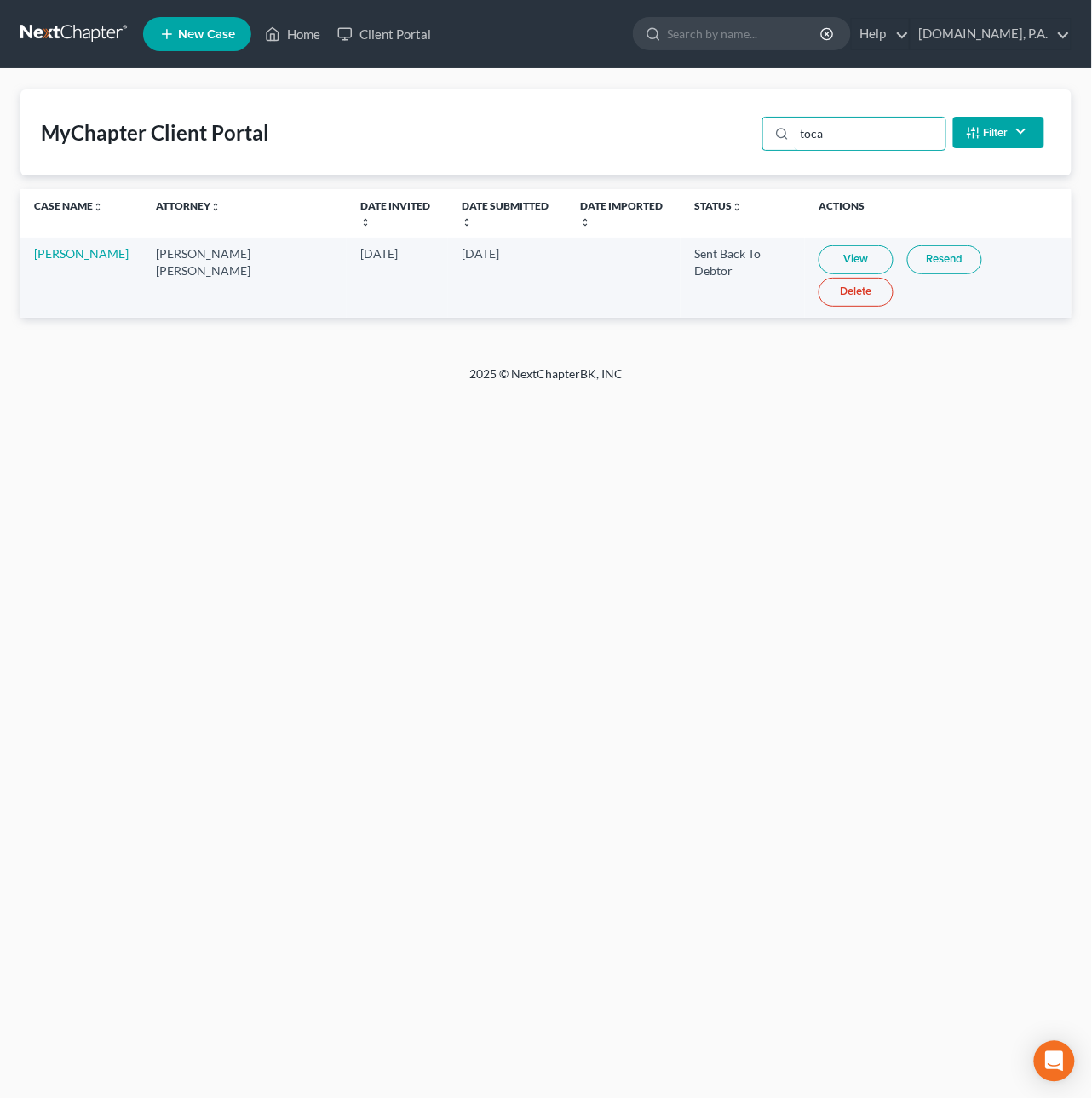
drag, startPoint x: 846, startPoint y: 134, endPoint x: 723, endPoint y: 136, distance: 123.0
click at [723, 136] on div "MyChapter Client Portal toca Filter Status Filter... Invited In Progress Ready …" at bounding box center [546, 133] width 1051 height 86
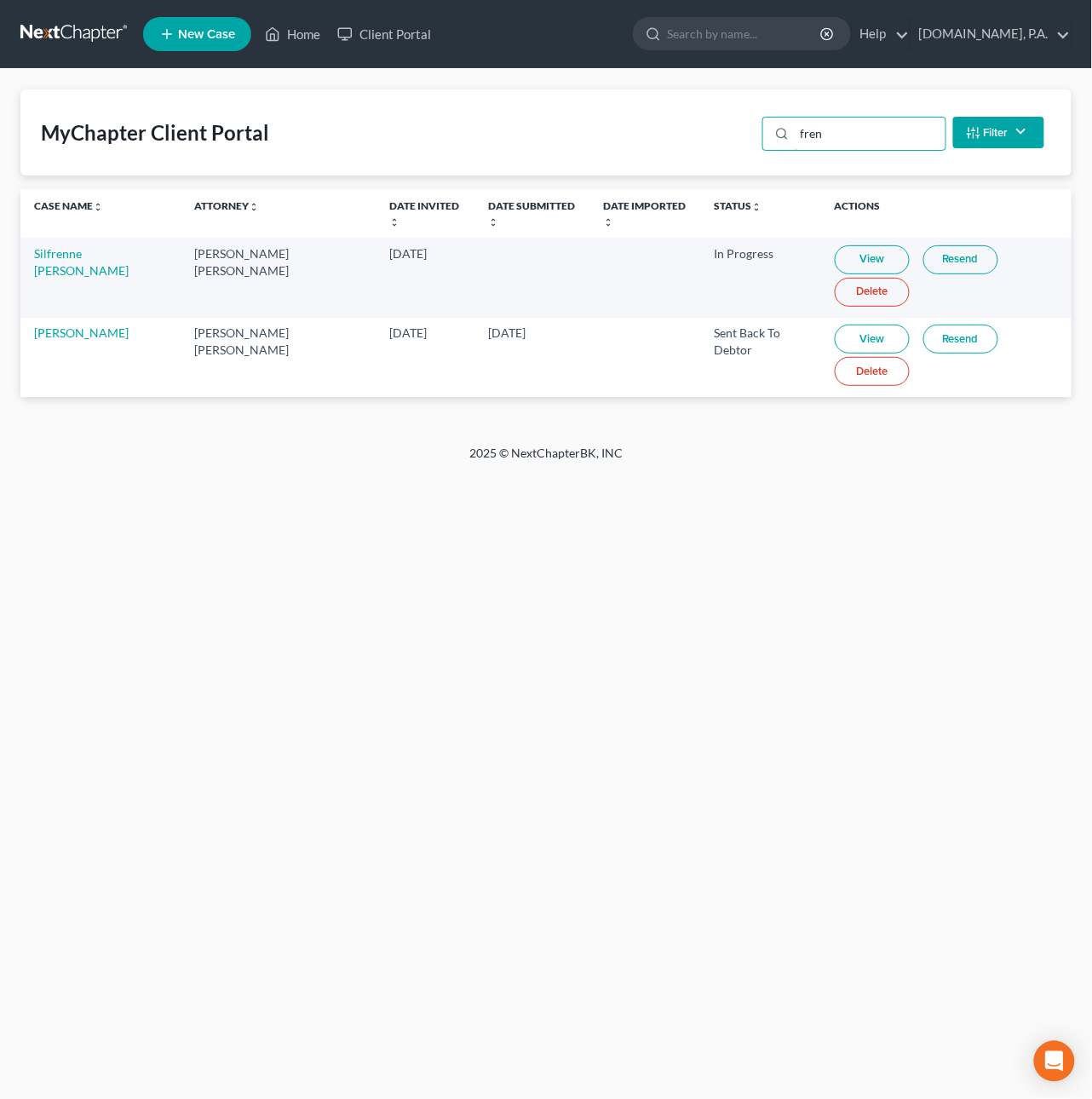
type input "fren"
click at [923, 325] on link "Resend" at bounding box center [960, 339] width 75 height 29
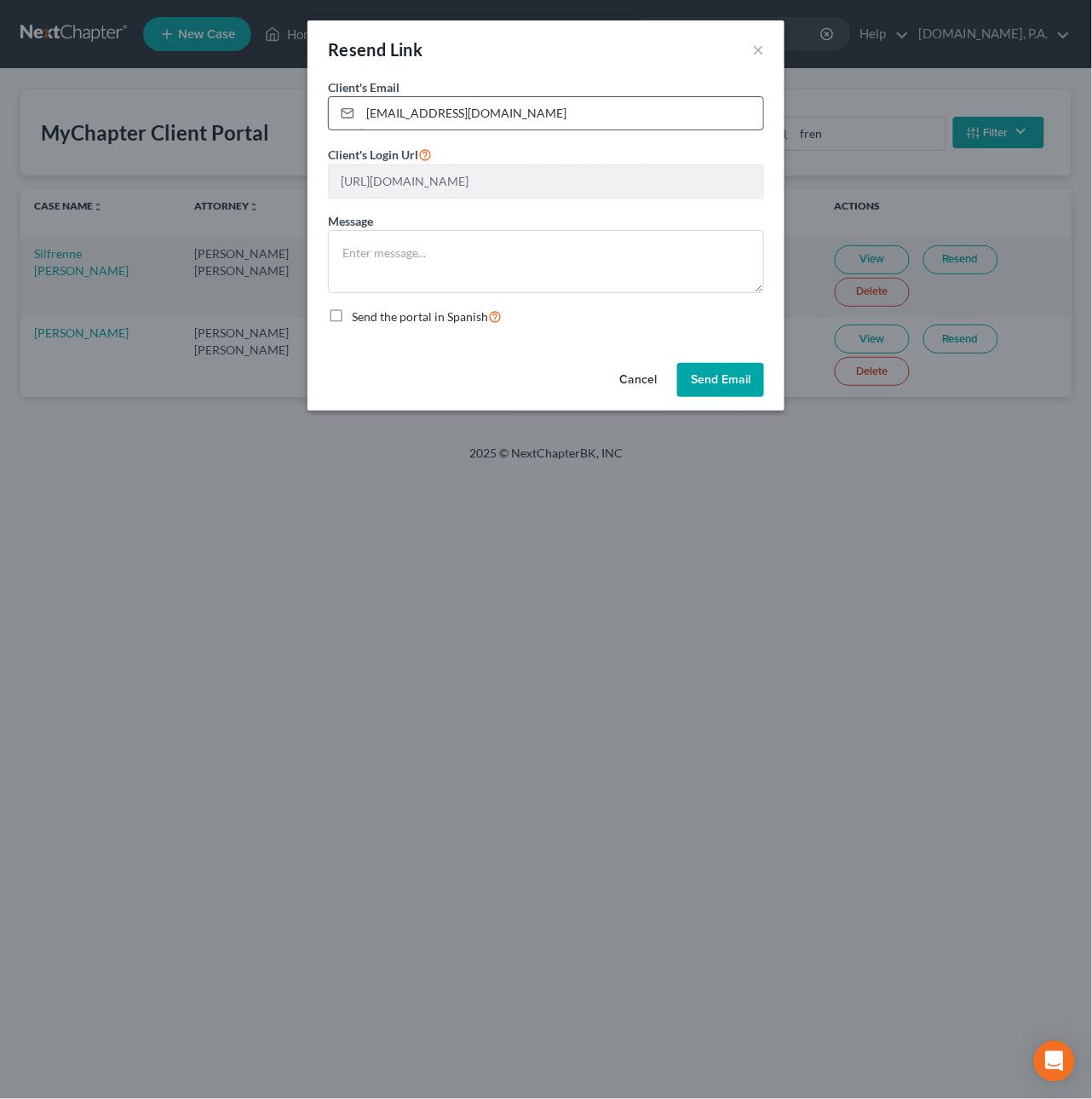
drag, startPoint x: 528, startPoint y: 112, endPoint x: 337, endPoint y: 117, distance: 191.1
click at [337, 117] on div "[EMAIL_ADDRESS][DOMAIN_NAME]" at bounding box center [546, 114] width 436 height 34
paste input "jfrench70@gmail.com"
type input "jfrench70@gmail.com"
click at [522, 249] on textarea at bounding box center [546, 261] width 436 height 63
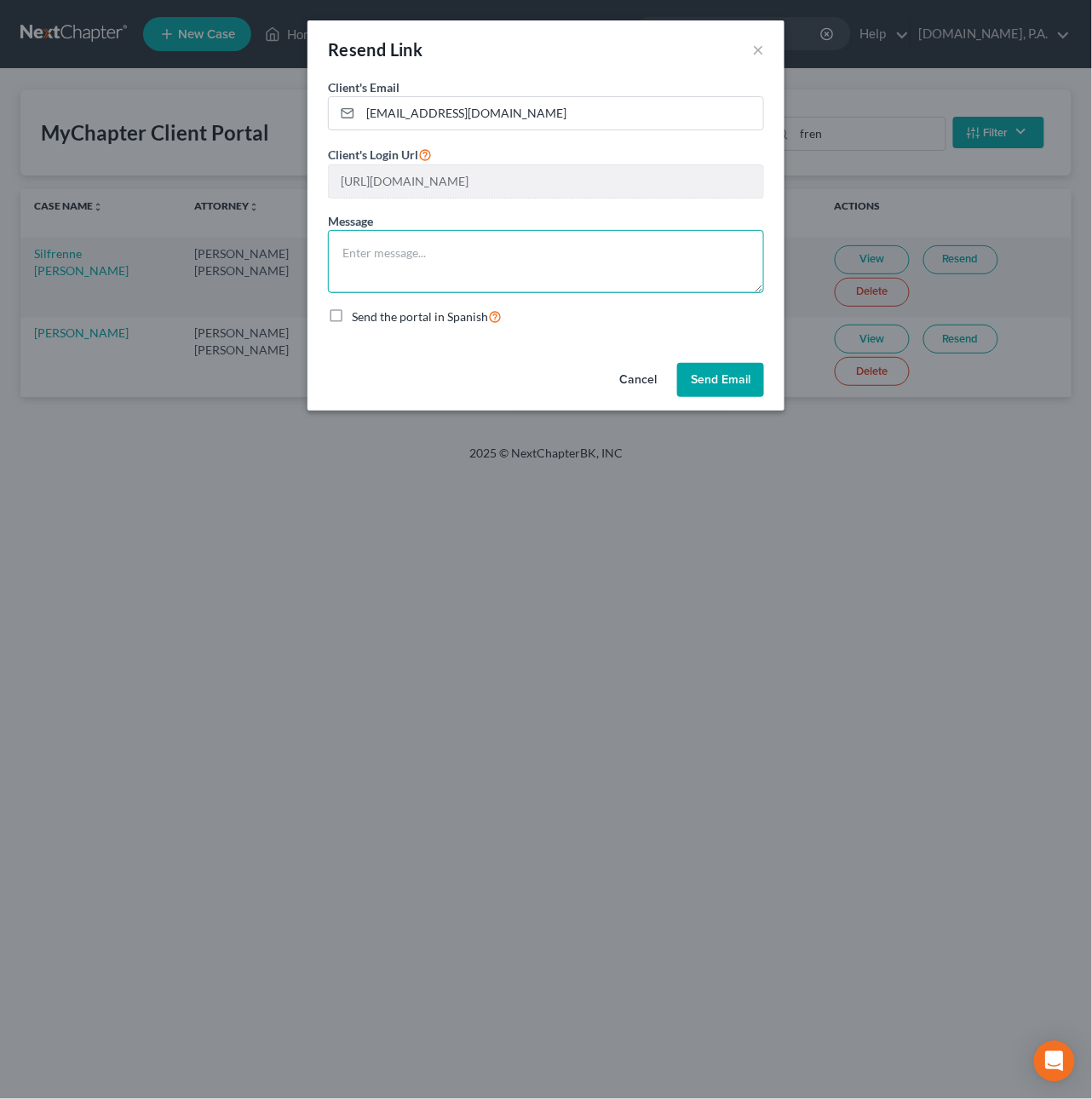
paste textarea "Good Afternoon, Mr. French, Thank you for starting the process with us. To move…"
type textarea "Good Afternoon, Mr. French, Thank you for starting the process with us. To move…"
click at [722, 386] on button "Send Email" at bounding box center [720, 380] width 87 height 34
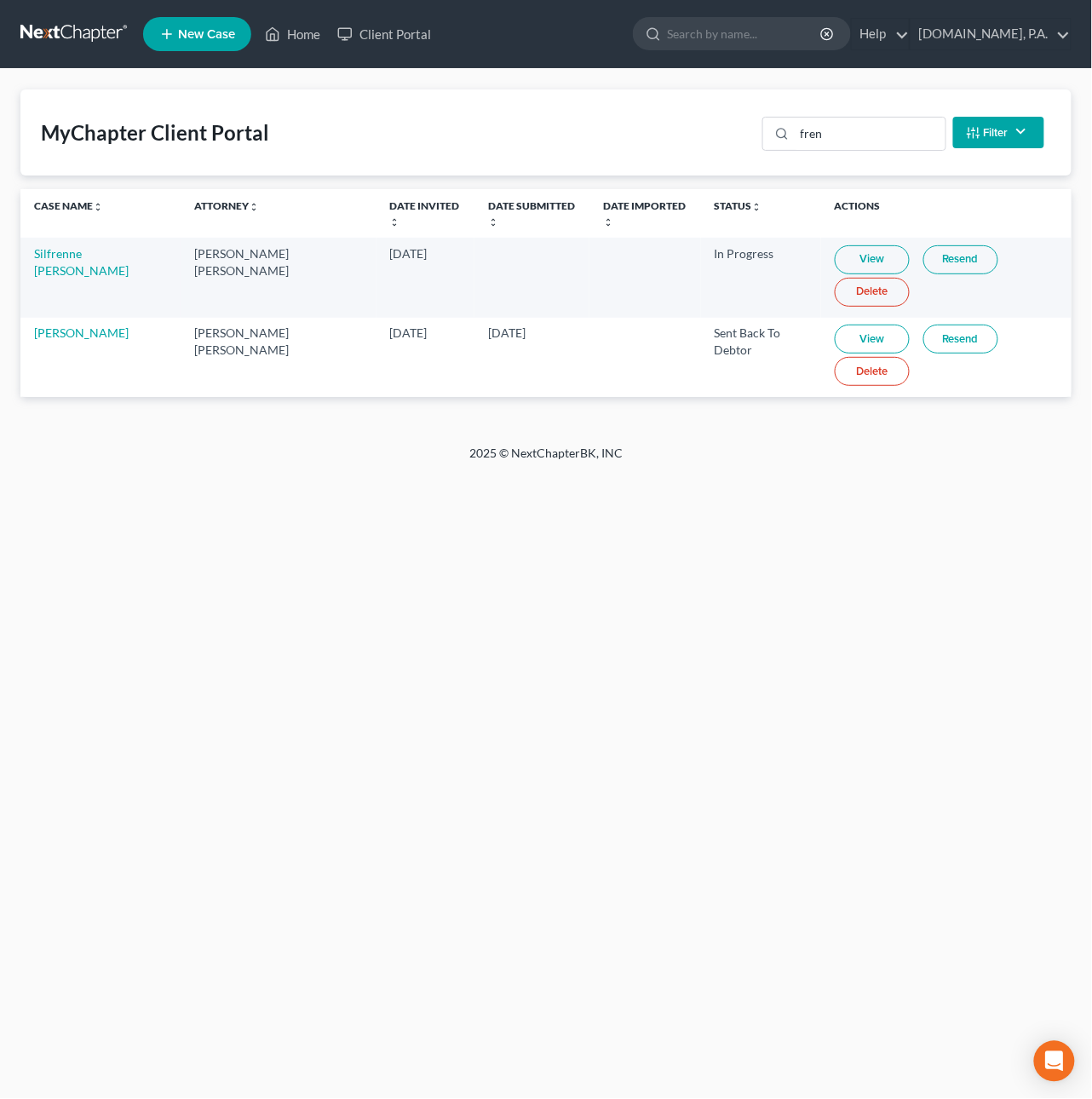
click at [96, 37] on link at bounding box center [75, 34] width 109 height 31
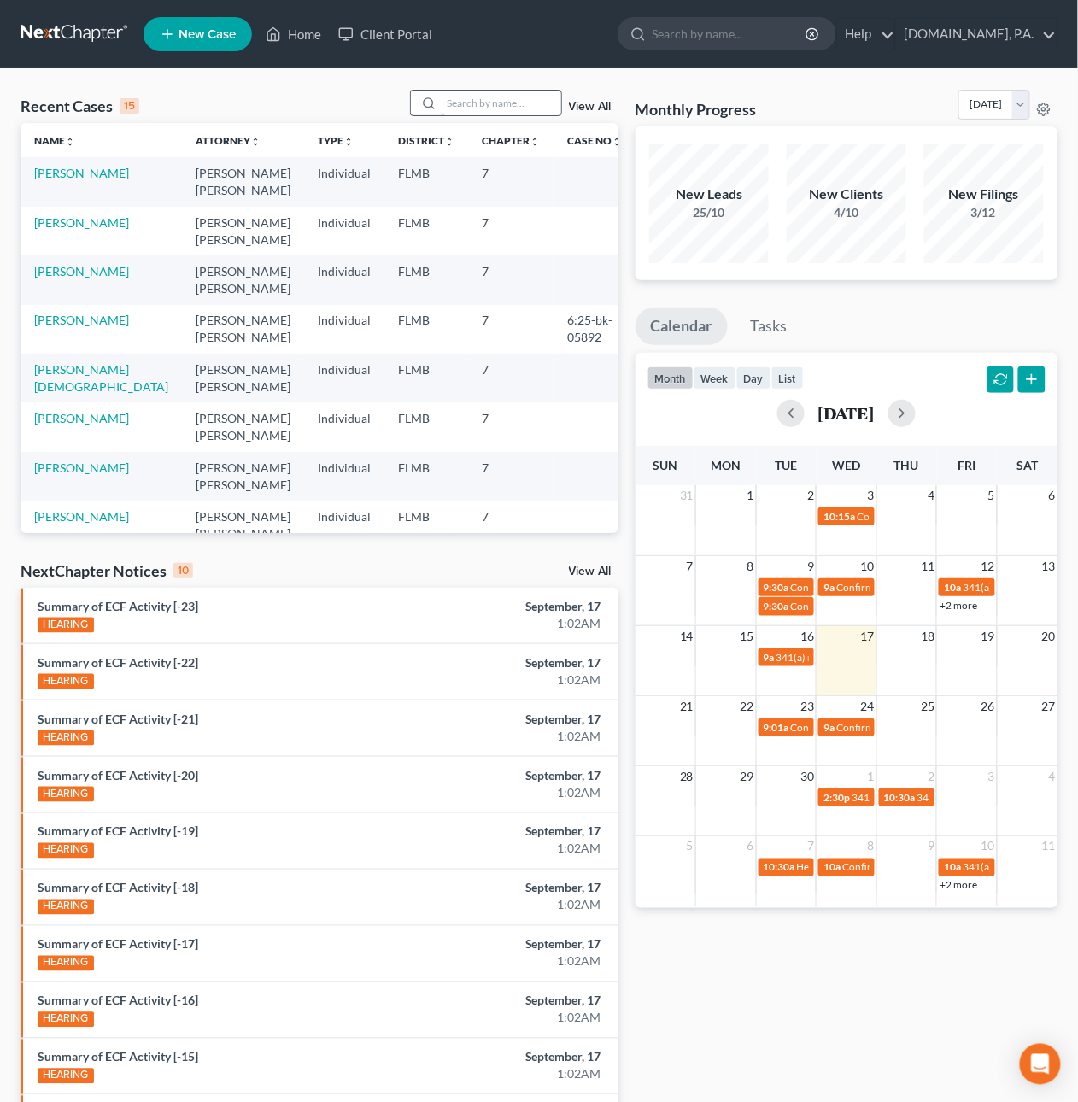
click at [465, 101] on input "search" at bounding box center [502, 103] width 120 height 25
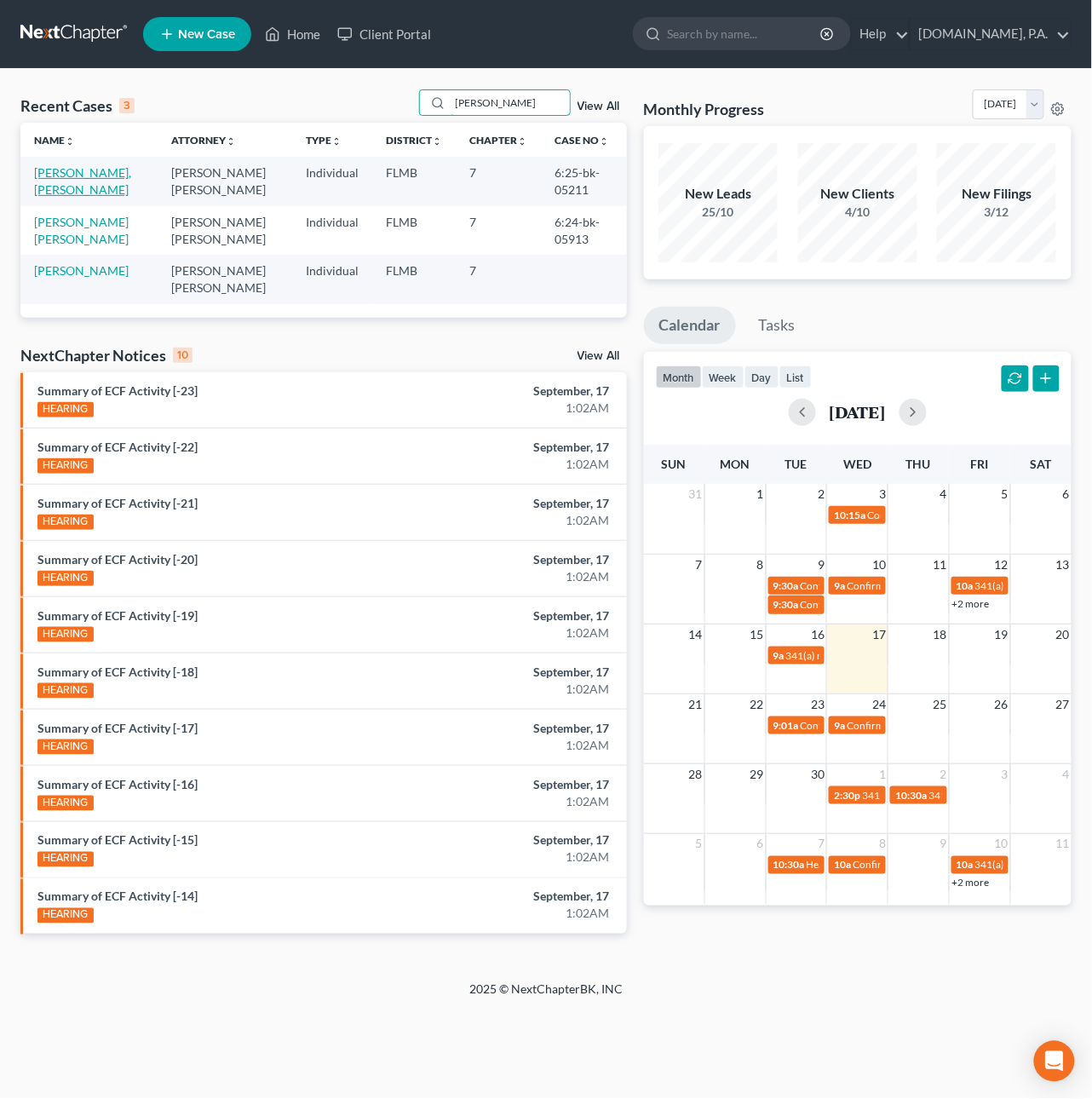
type input "luna"
click at [75, 167] on link "Hernandez Luna, Juan" at bounding box center [82, 182] width 97 height 32
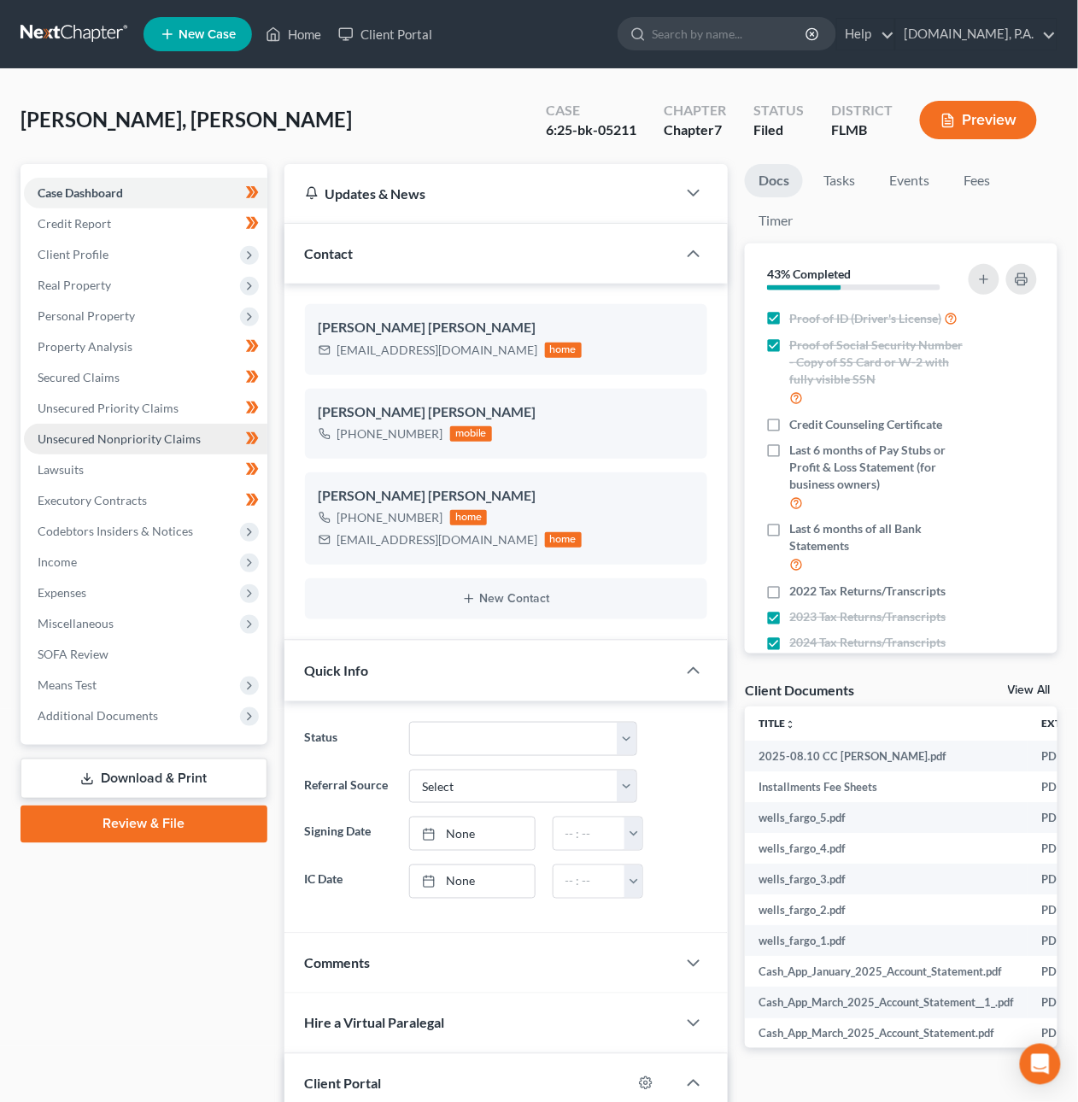
click at [109, 428] on link "Unsecured Nonpriority Claims" at bounding box center [146, 439] width 244 height 31
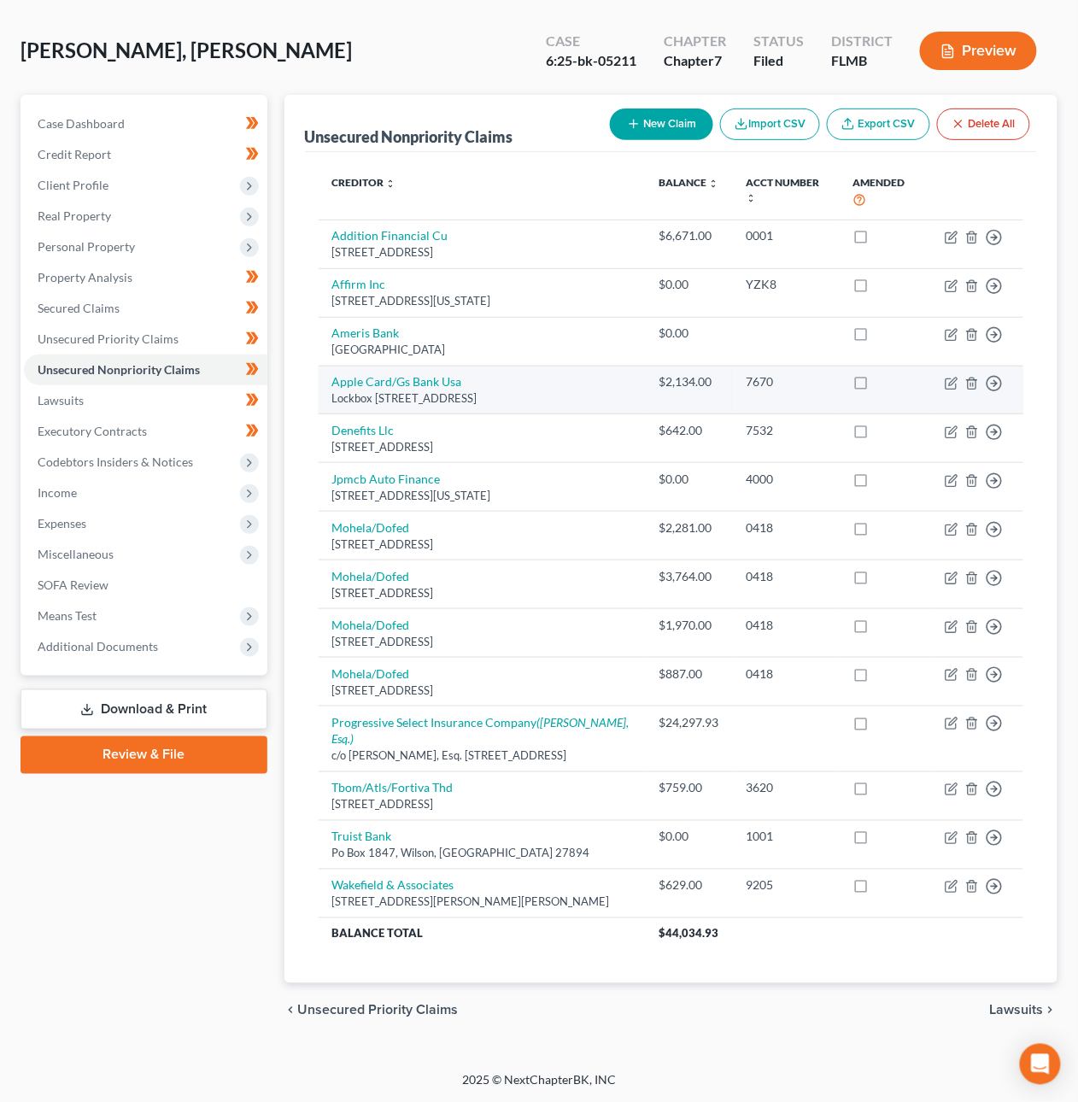
scroll to position [73, 0]
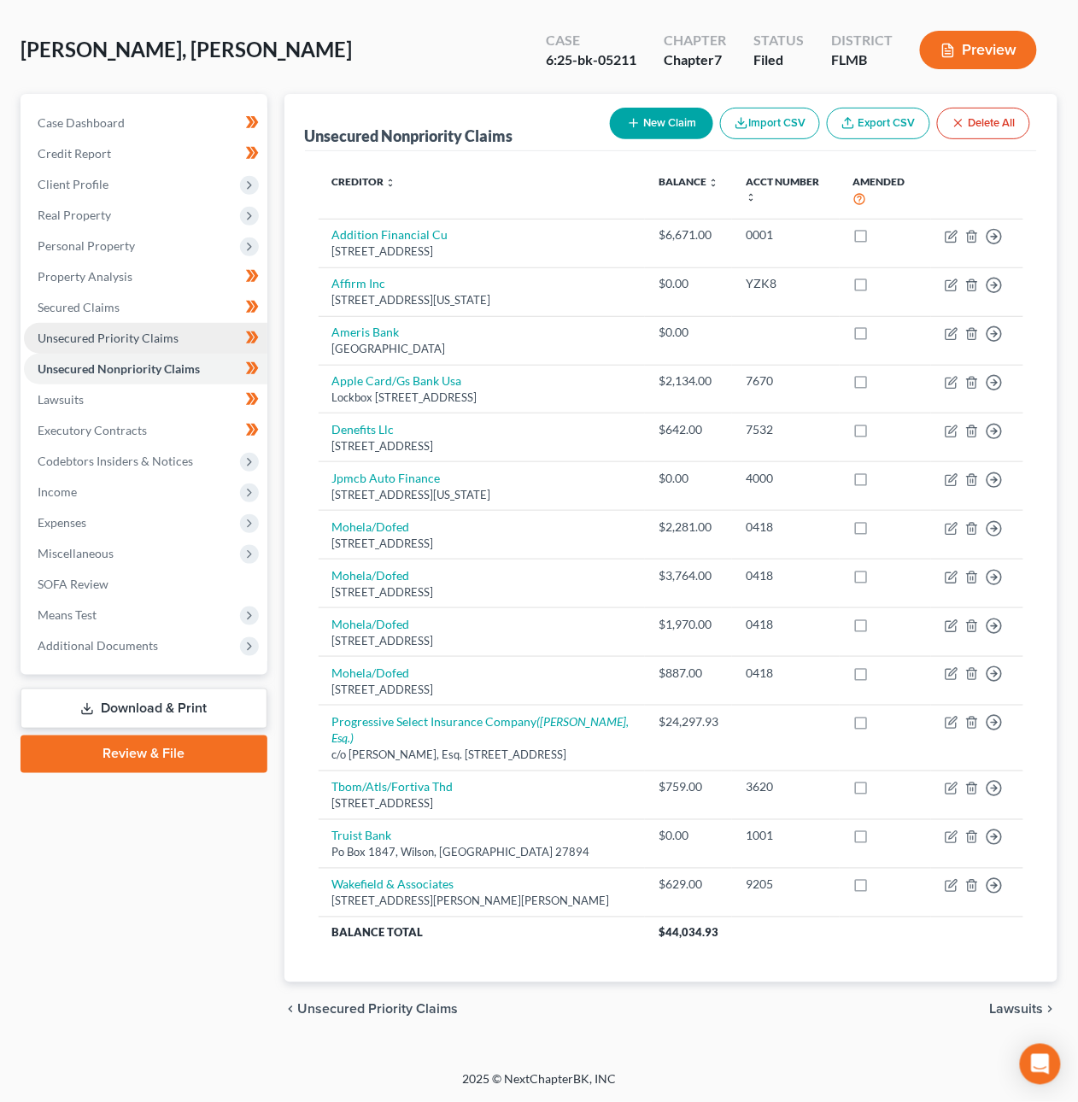
click at [150, 339] on span "Unsecured Priority Claims" at bounding box center [108, 338] width 141 height 15
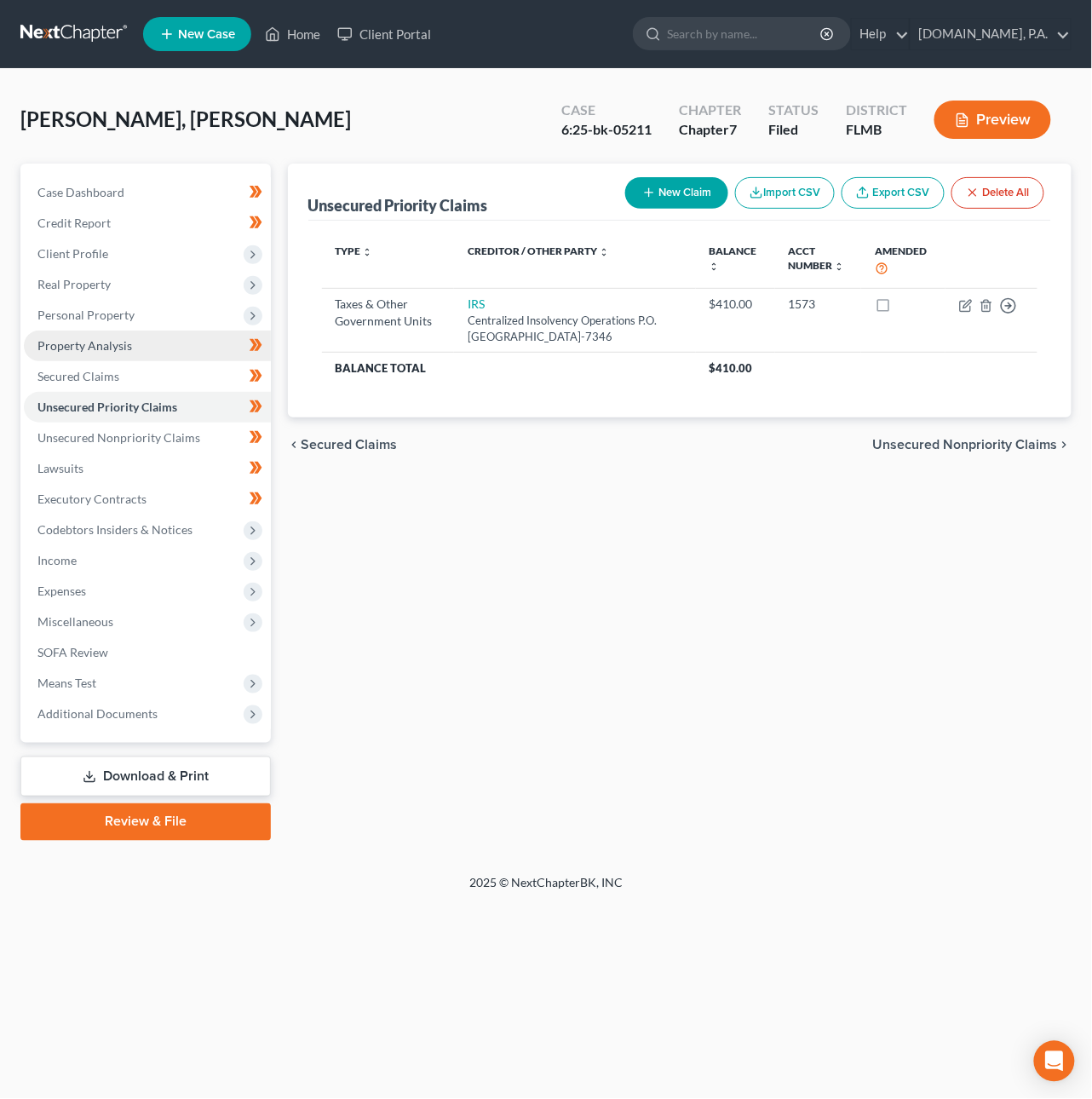
click at [120, 345] on span "Property Analysis" at bounding box center [85, 345] width 95 height 15
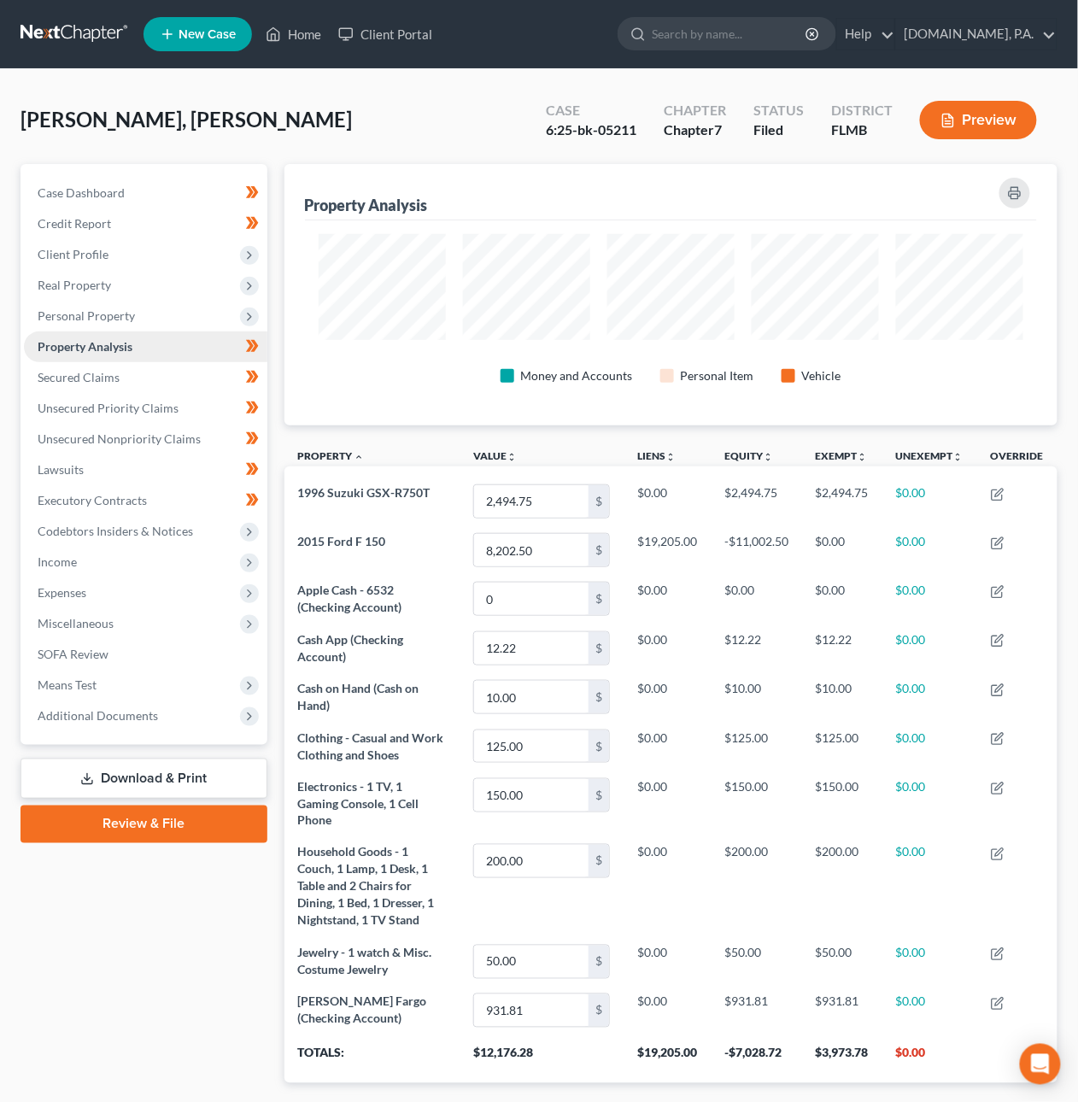
scroll to position [261, 773]
click at [122, 385] on link "Secured Claims" at bounding box center [146, 377] width 244 height 31
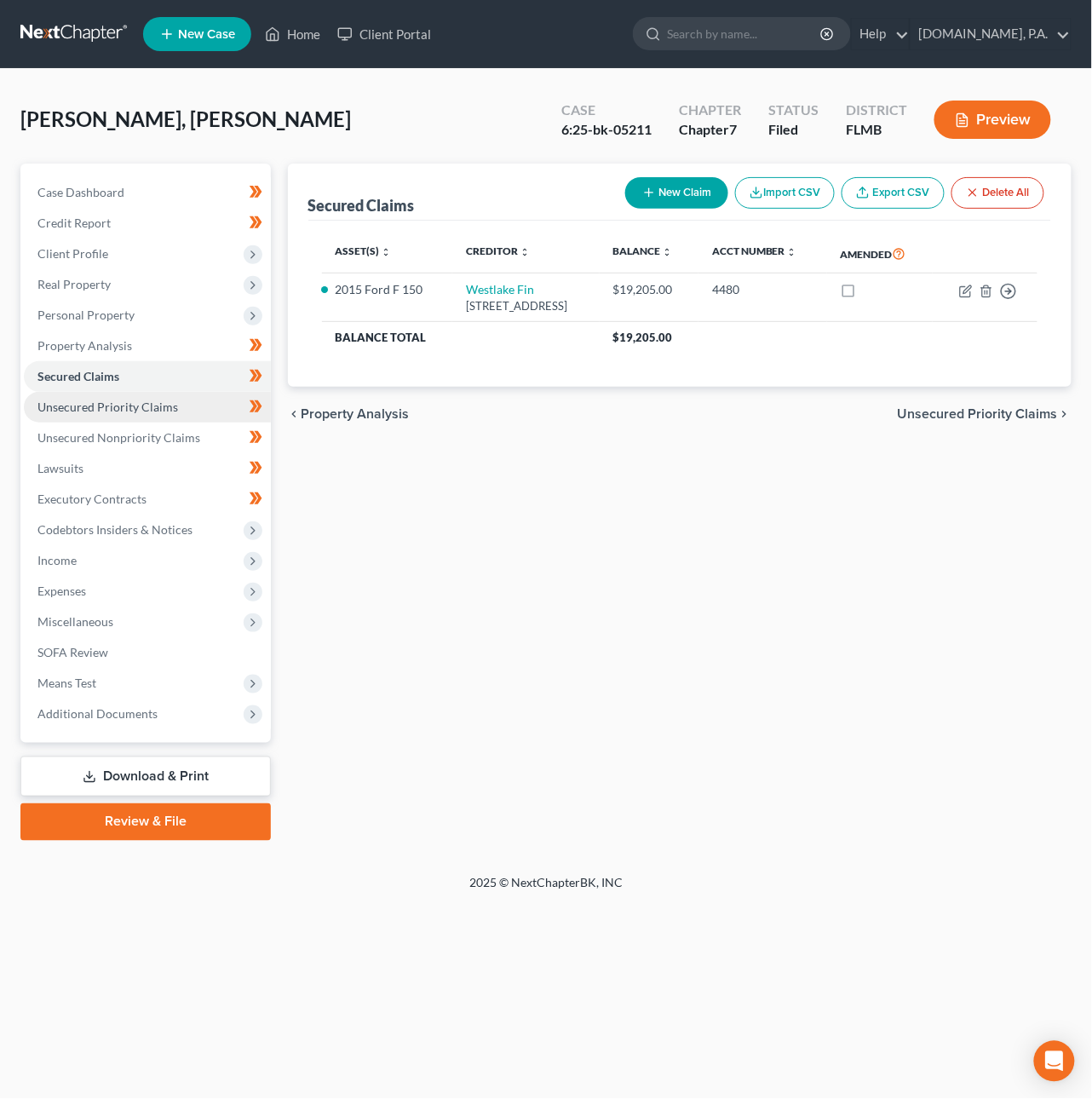
click at [129, 404] on span "Unsecured Priority Claims" at bounding box center [108, 407] width 141 height 15
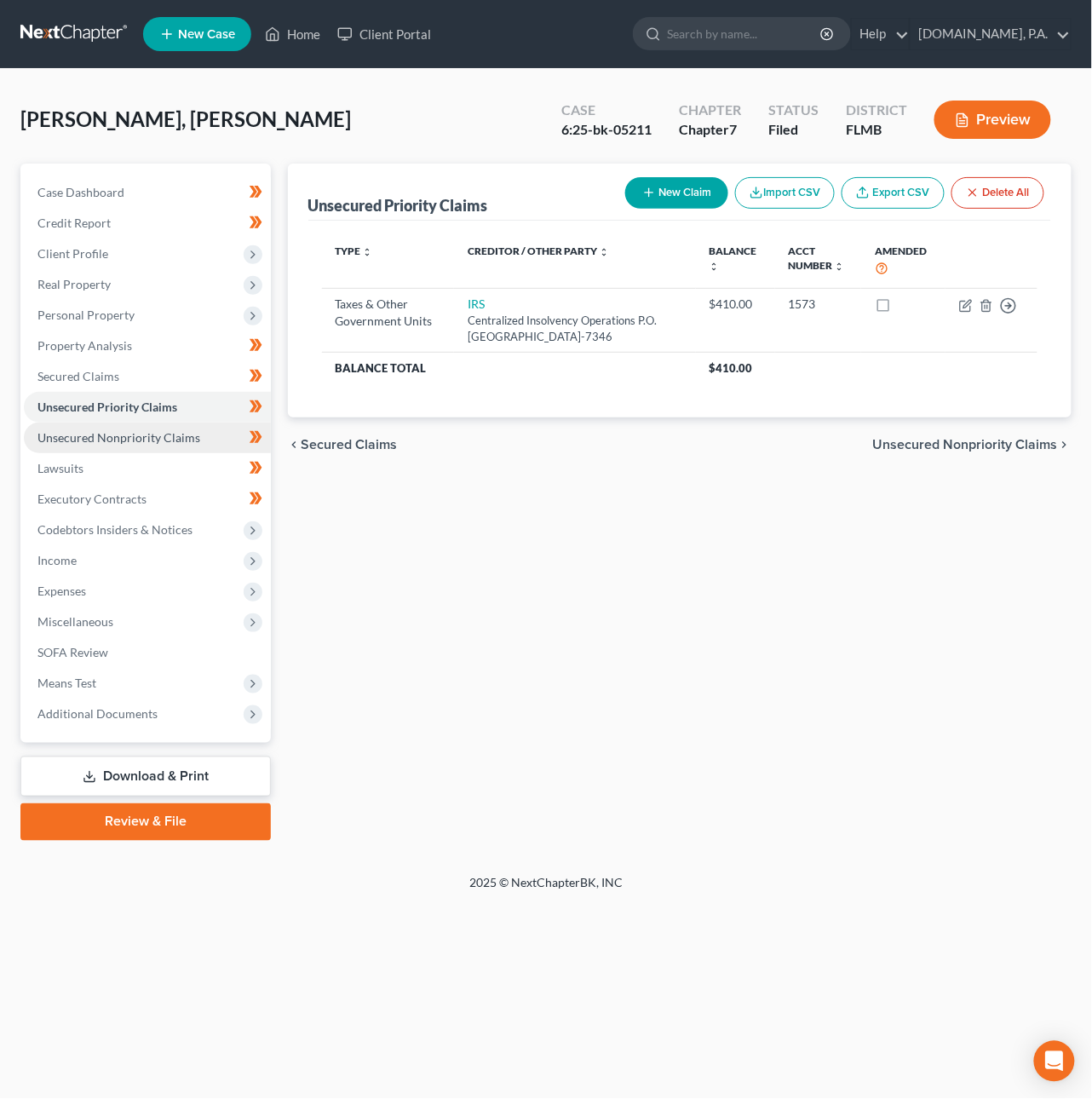
click at [141, 437] on span "Unsecured Nonpriority Claims" at bounding box center [119, 438] width 163 height 15
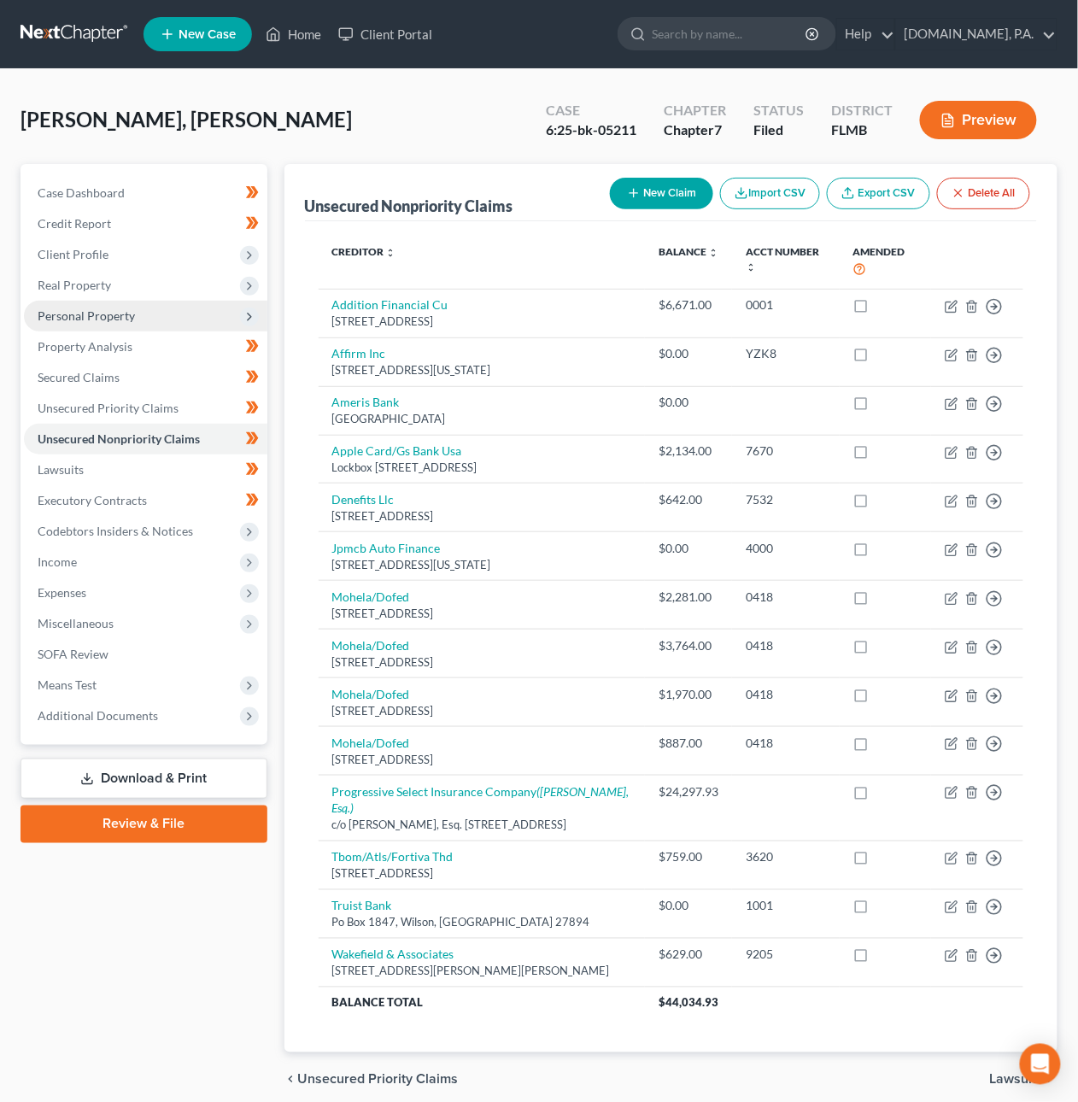
click at [82, 316] on span "Personal Property" at bounding box center [86, 315] width 97 height 15
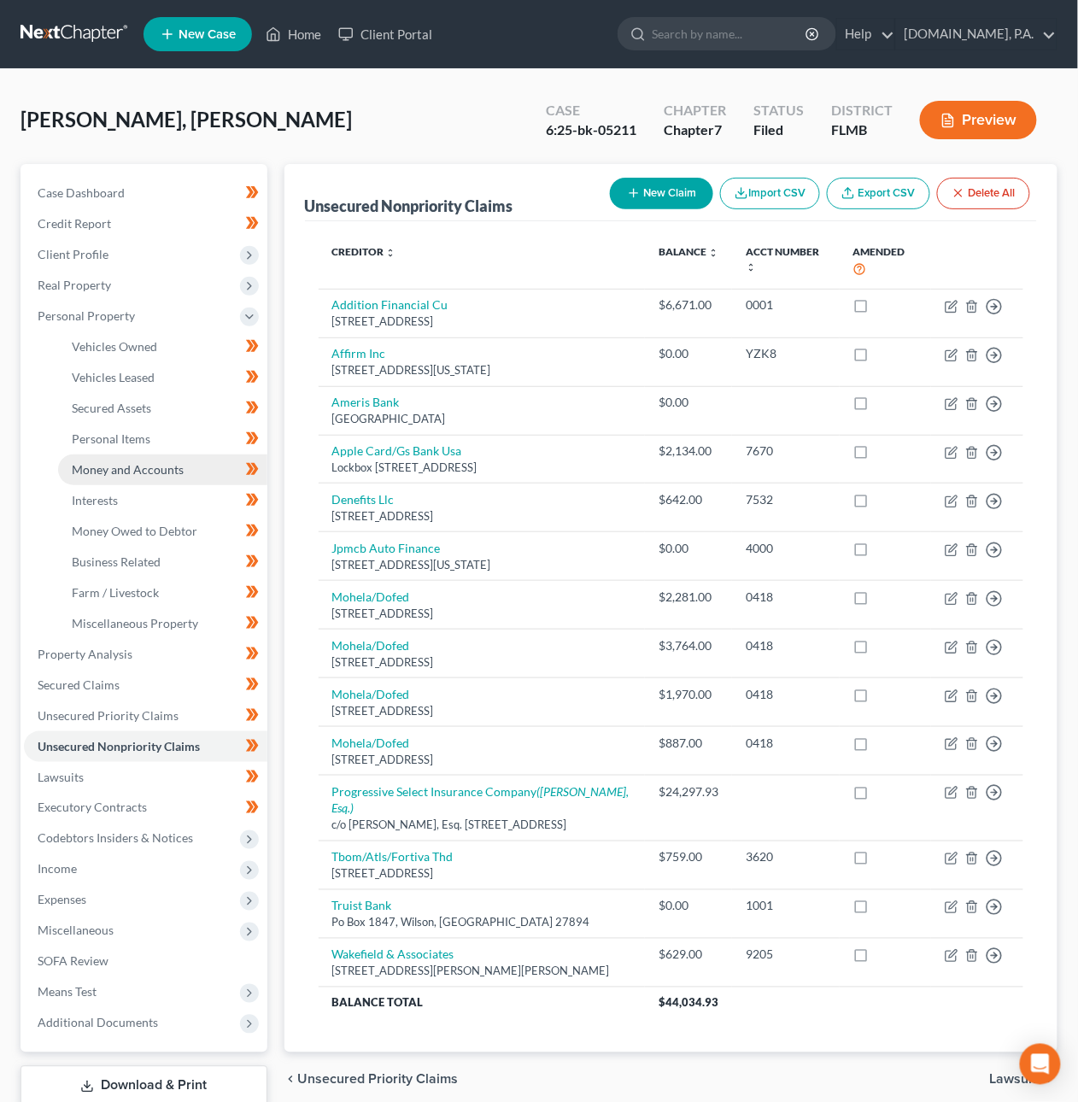
click at [122, 469] on span "Money and Accounts" at bounding box center [128, 469] width 112 height 15
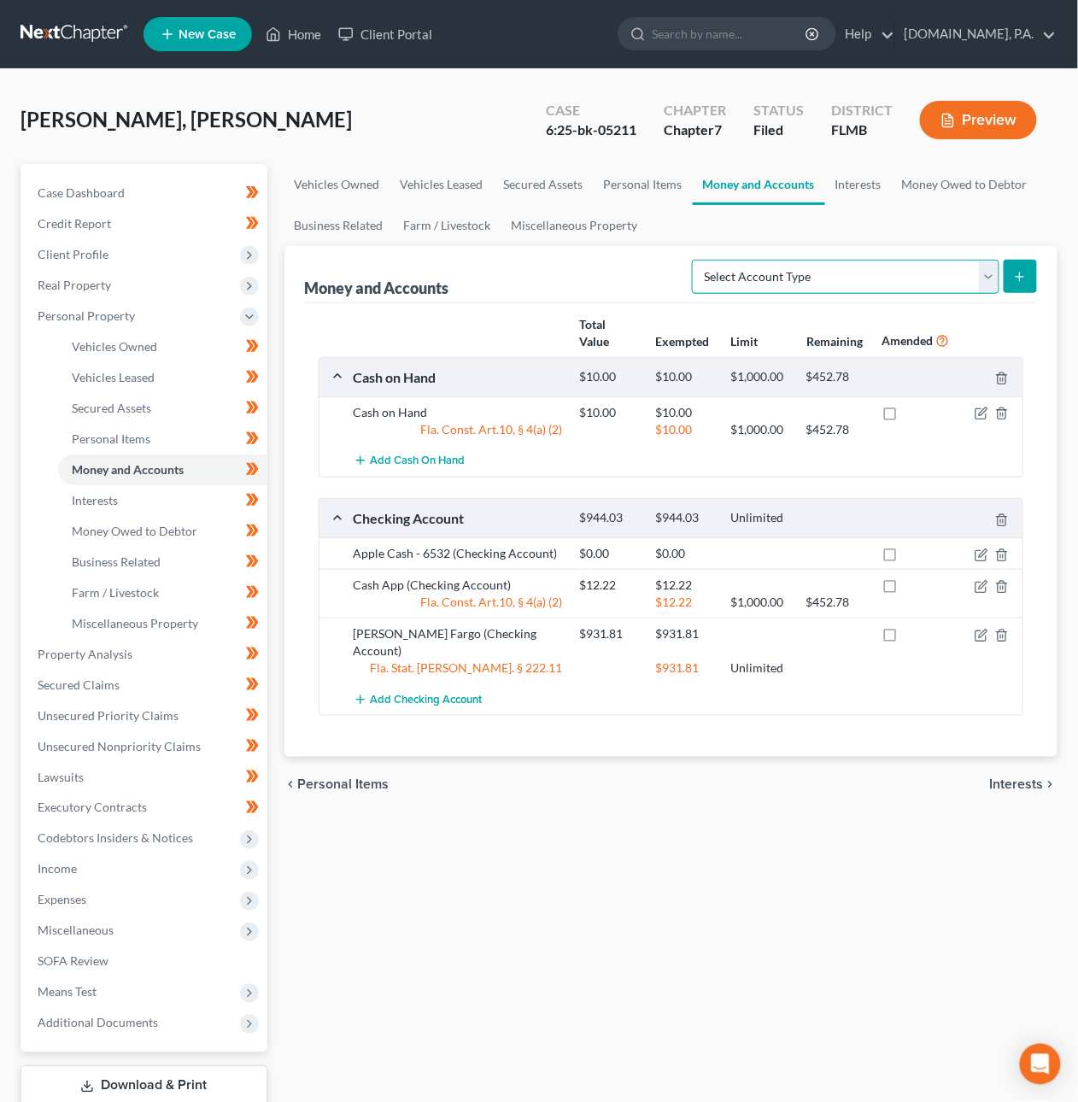
click at [837, 275] on select "Select Account Type Brokerage Cash on Hand Certificates of Deposit Checking Acc…" at bounding box center [846, 277] width 308 height 34
click at [858, 185] on link "Interests" at bounding box center [858, 184] width 67 height 41
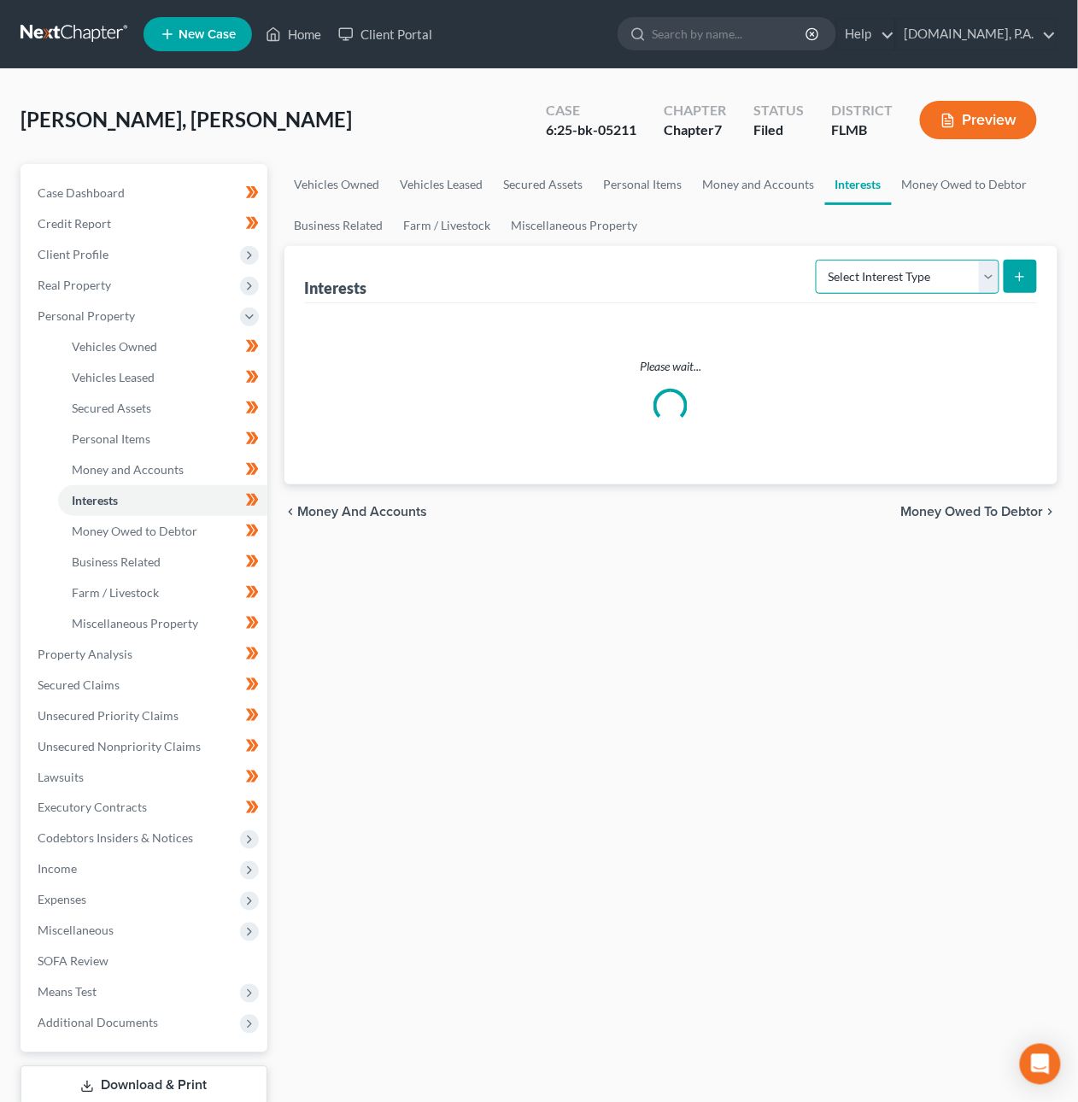
click at [856, 273] on select "Select Interest Type 401K Annuity Bond Education IRA Government Bond Government…" at bounding box center [908, 277] width 184 height 34
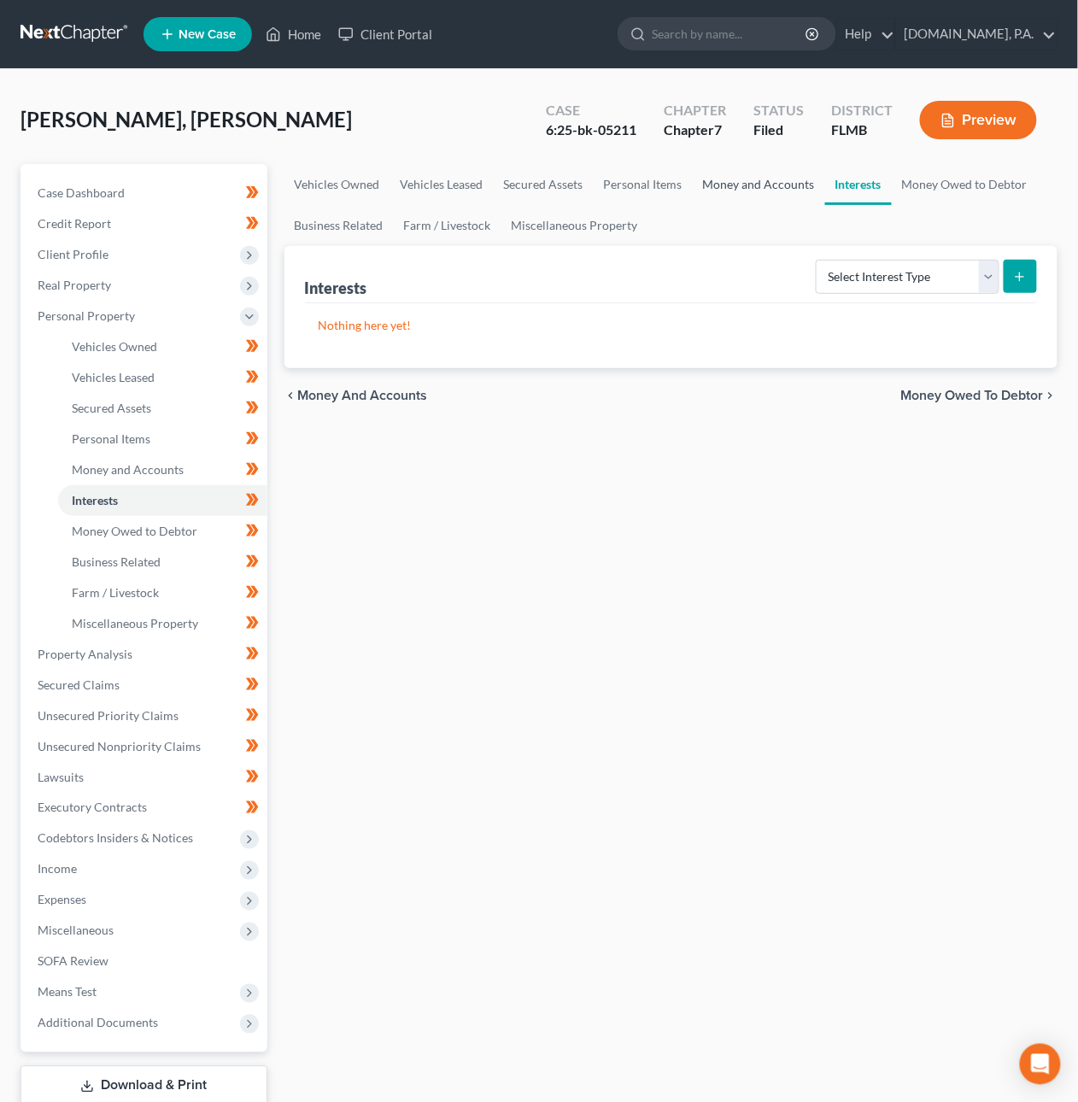
click at [731, 181] on link "Money and Accounts" at bounding box center [759, 184] width 132 height 41
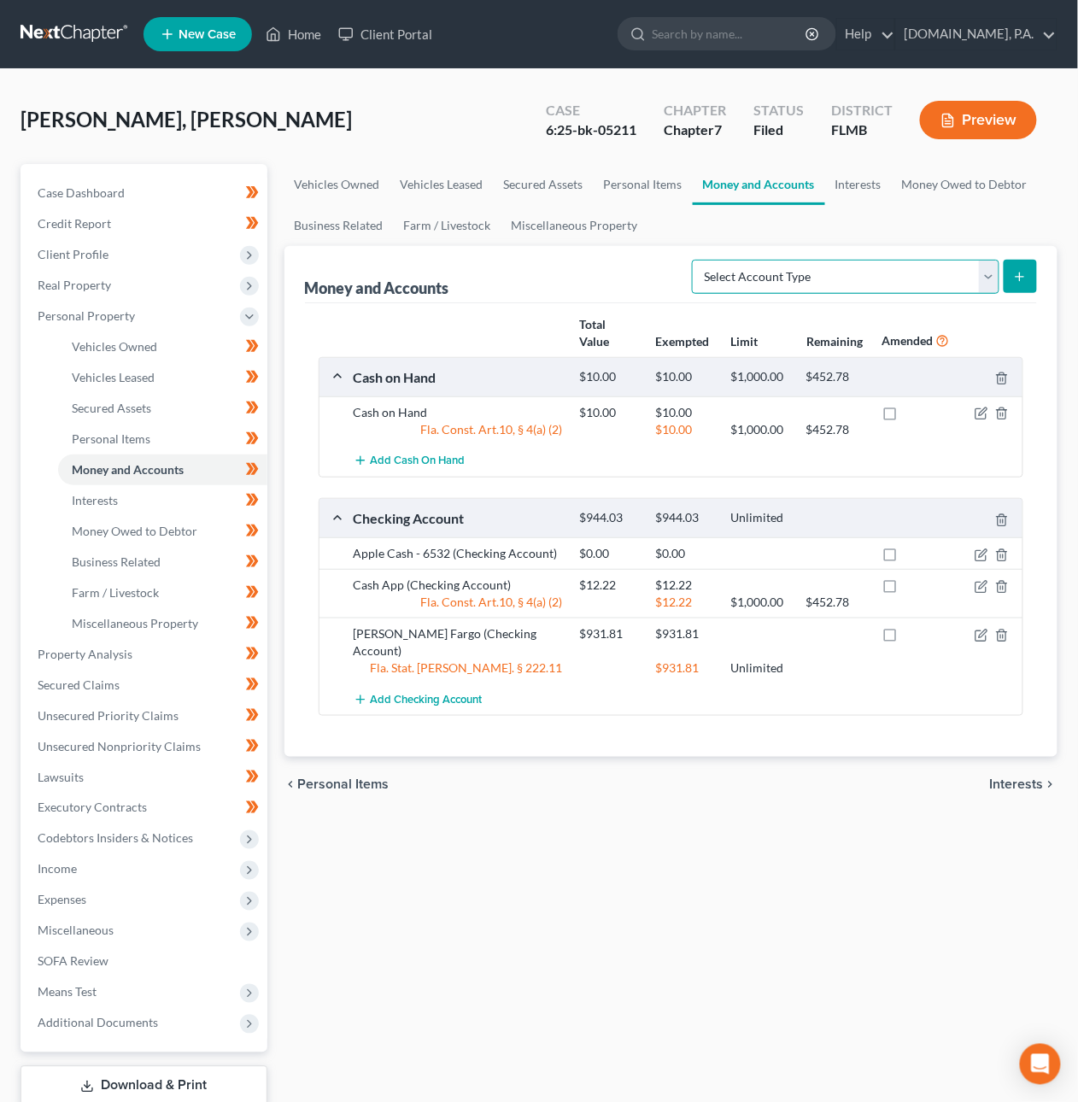
click at [771, 275] on select "Select Account Type Brokerage Cash on Hand Certificates of Deposit Checking Acc…" at bounding box center [846, 277] width 308 height 34
click at [866, 184] on link "Interests" at bounding box center [858, 184] width 67 height 41
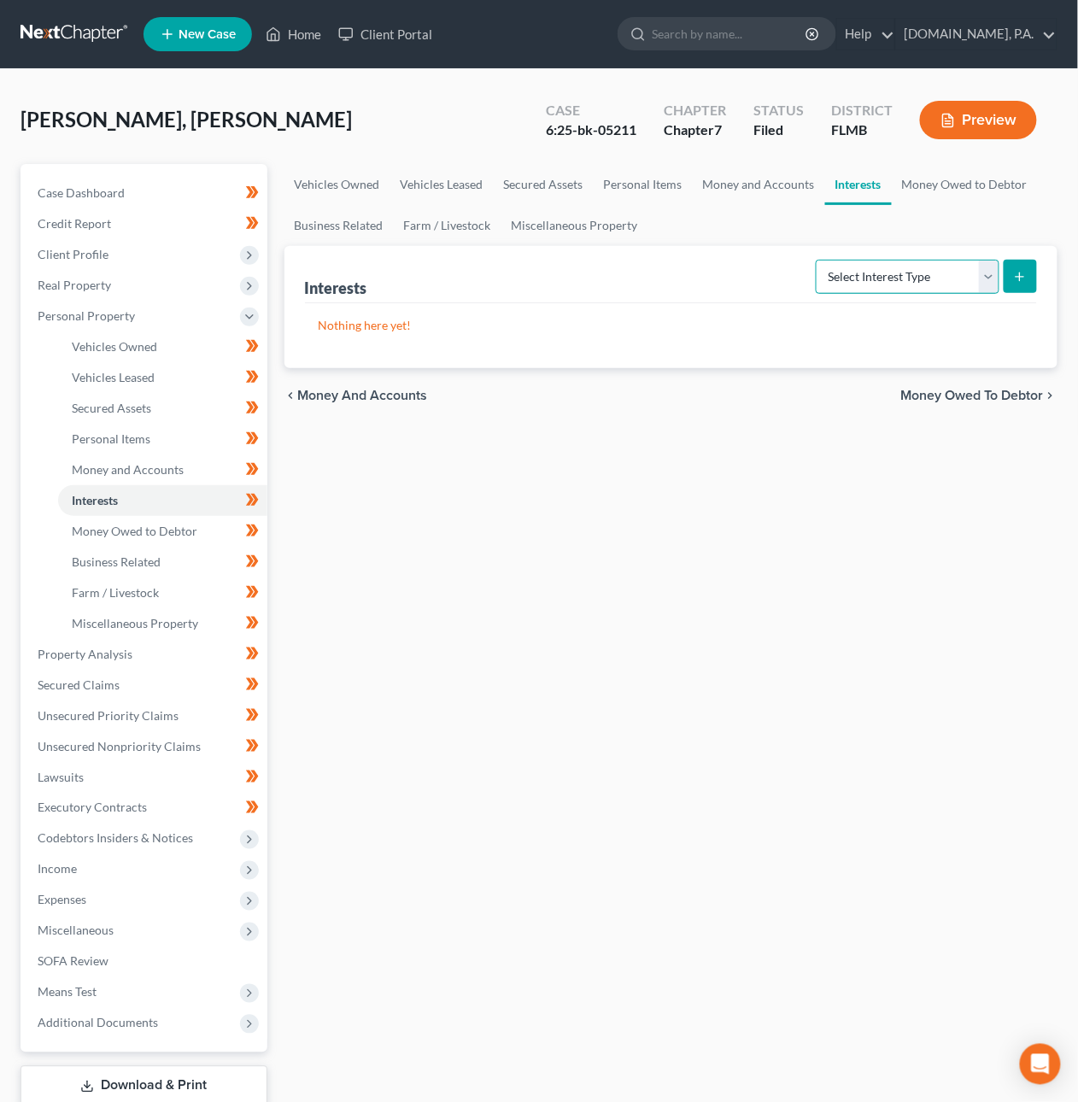
click at [876, 274] on select "Select Interest Type 401K Annuity Bond Education IRA Government Bond Government…" at bounding box center [908, 277] width 184 height 34
click at [696, 226] on ul "Vehicles Owned Vehicles Leased Secured Assets Personal Items Money and Accounts…" at bounding box center [672, 205] width 774 height 82
